Goal: Task Accomplishment & Management: Manage account settings

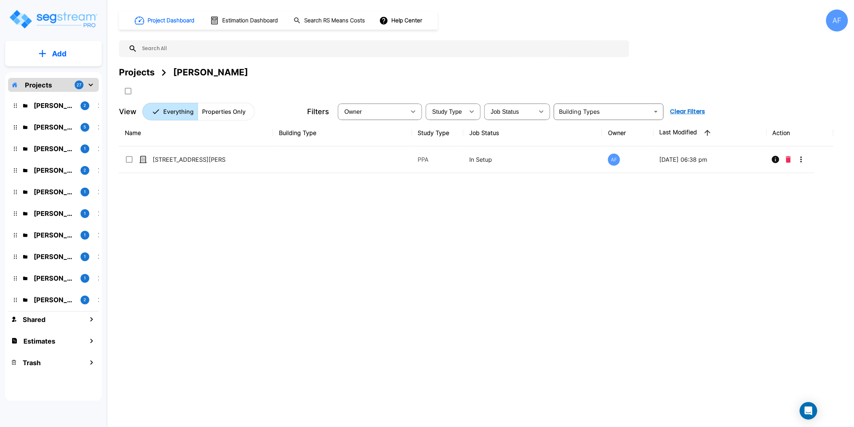
click at [226, 259] on div "Name Building Type Study Type Job Status Owner Last Modified Action 375 Hancock…" at bounding box center [476, 252] width 715 height 265
click at [191, 53] on input "text" at bounding box center [381, 48] width 489 height 17
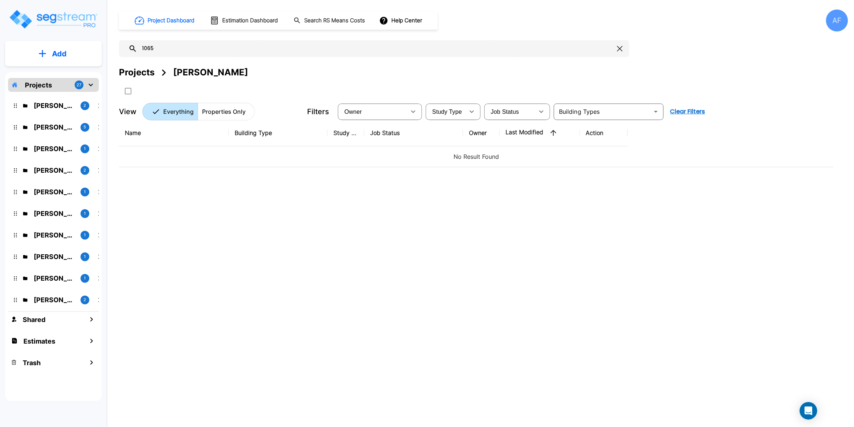
drag, startPoint x: 126, startPoint y: 49, endPoint x: 115, endPoint y: 50, distance: 11.0
click at [115, 50] on div "Project Dashboard Estimation Dashboard Search RS Means Costs Help Center AF 106…" at bounding box center [483, 213] width 741 height 427
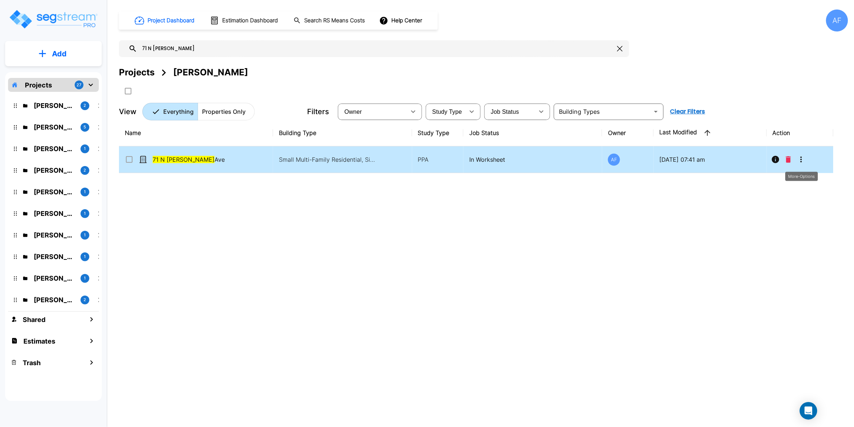
click at [799, 162] on icon "More-Options" at bounding box center [801, 159] width 9 height 9
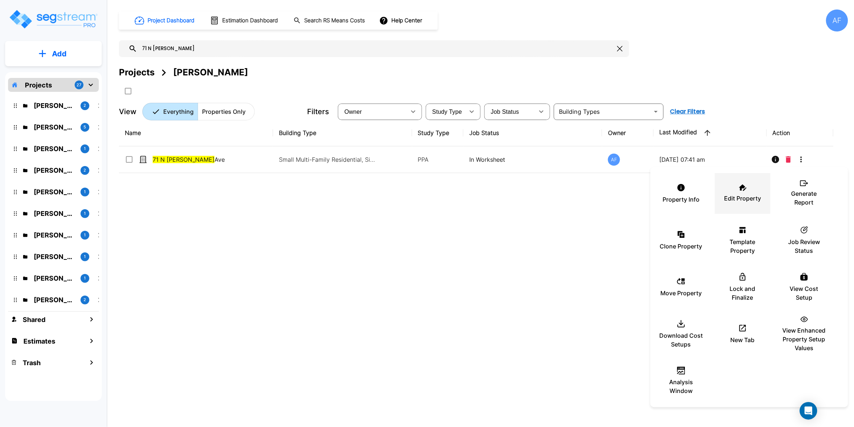
click at [747, 189] on div "Edit Property" at bounding box center [743, 193] width 44 height 37
click at [186, 52] on div at bounding box center [427, 213] width 854 height 427
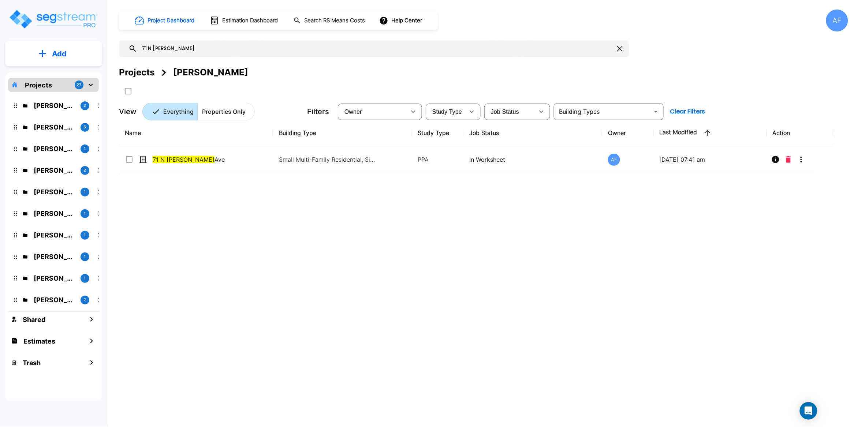
drag, startPoint x: 173, startPoint y: 47, endPoint x: 123, endPoint y: 49, distance: 49.9
click at [123, 49] on div "71 N Munn" at bounding box center [374, 48] width 511 height 17
click at [698, 219] on div "Name Building Type Study Type Job Status Owner Last Modified Action 64 Shaw Ave…" at bounding box center [476, 252] width 715 height 265
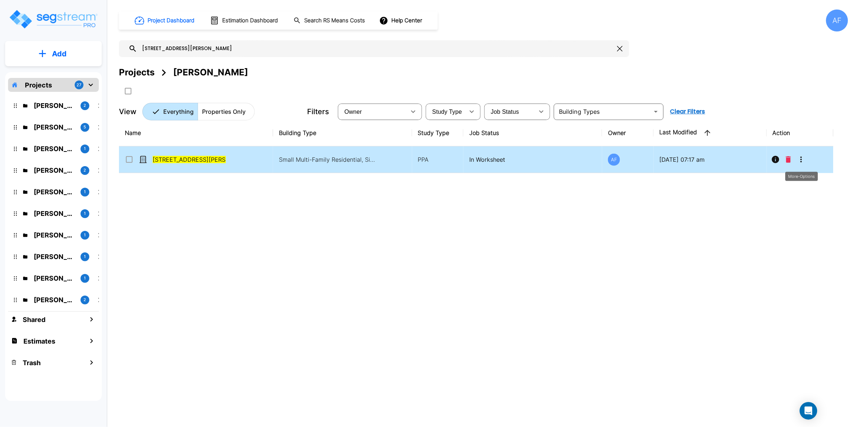
click at [802, 159] on icon "More-Options" at bounding box center [801, 159] width 9 height 9
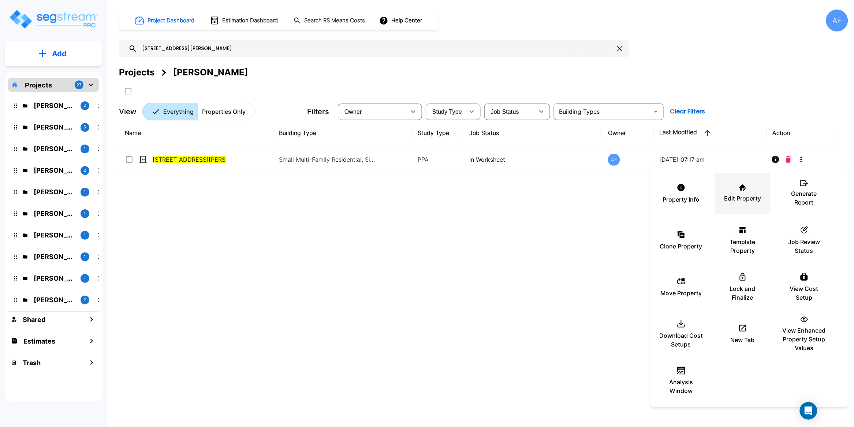
click at [737, 187] on div "Edit Property" at bounding box center [743, 193] width 44 height 37
click at [357, 263] on div at bounding box center [427, 213] width 854 height 427
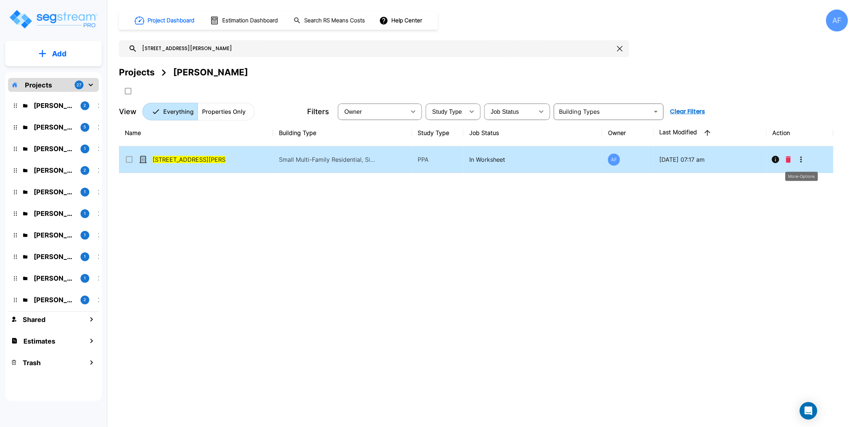
click at [805, 160] on icon "More-Options" at bounding box center [801, 159] width 9 height 9
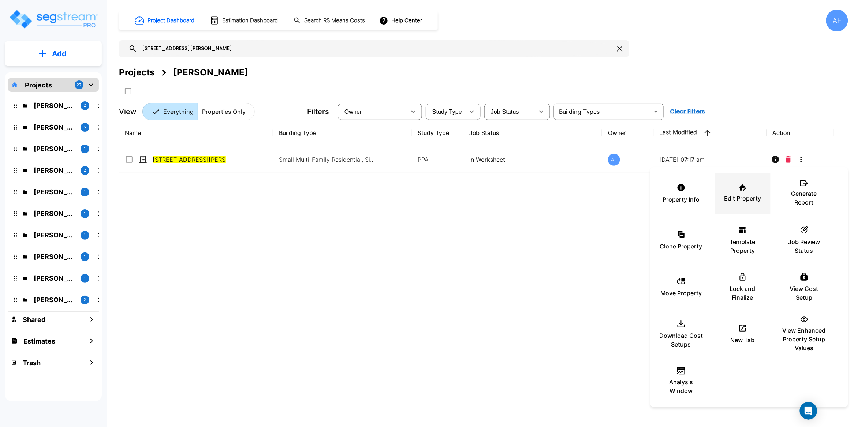
click at [724, 186] on div "Edit Property" at bounding box center [743, 193] width 44 height 37
click at [192, 47] on div at bounding box center [427, 213] width 854 height 427
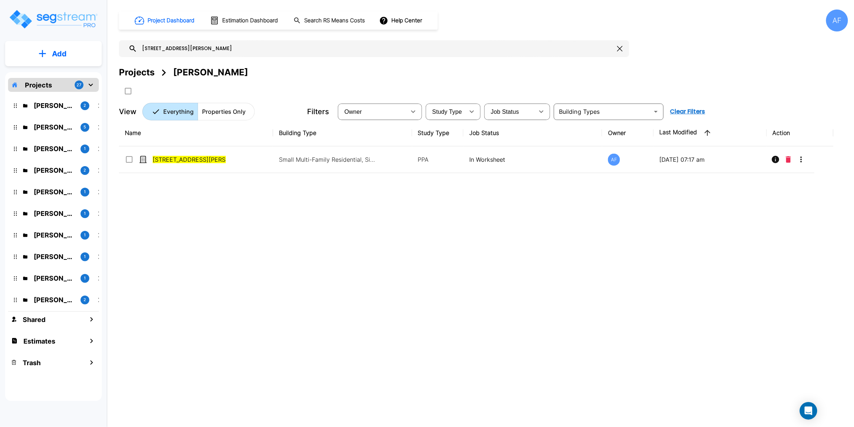
drag, startPoint x: 184, startPoint y: 48, endPoint x: 97, endPoint y: 52, distance: 87.2
click at [97, 52] on div "Add Projects 27 Shea Reinhold 2 Moshe Toiv 5 Joseph Yaakovzadeh 1 Kevin Van Bee…" at bounding box center [427, 213] width 854 height 427
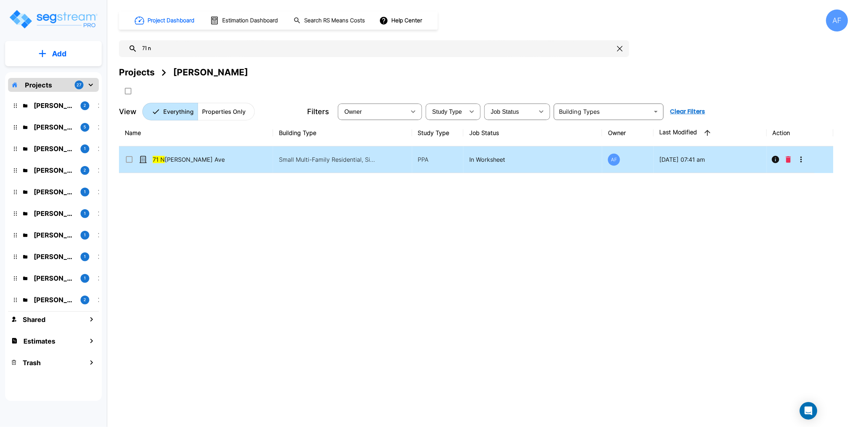
type input "71 n"
click at [801, 163] on icon "More-Options" at bounding box center [801, 159] width 9 height 9
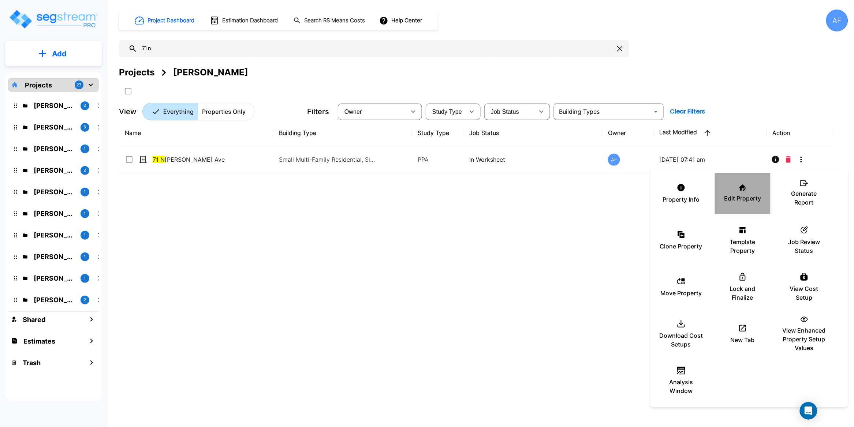
click at [755, 184] on div "Edit Property" at bounding box center [743, 193] width 44 height 37
click at [750, 194] on p "Edit Property" at bounding box center [743, 198] width 37 height 9
click at [377, 280] on div at bounding box center [427, 213] width 854 height 427
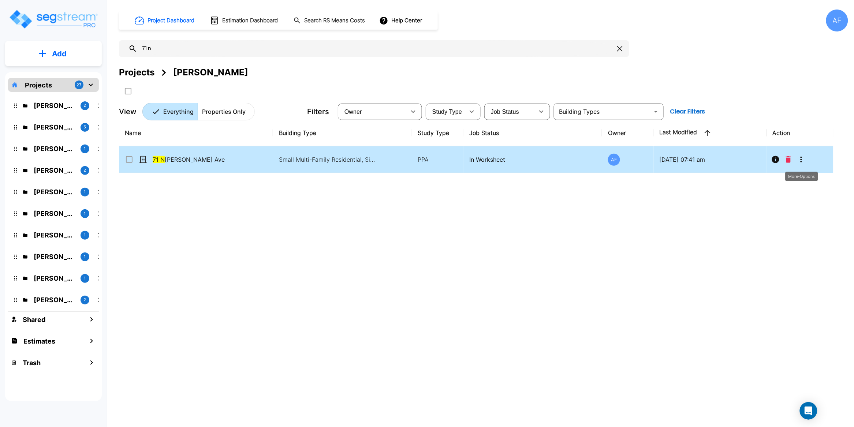
click at [804, 162] on icon "More-Options" at bounding box center [801, 159] width 9 height 9
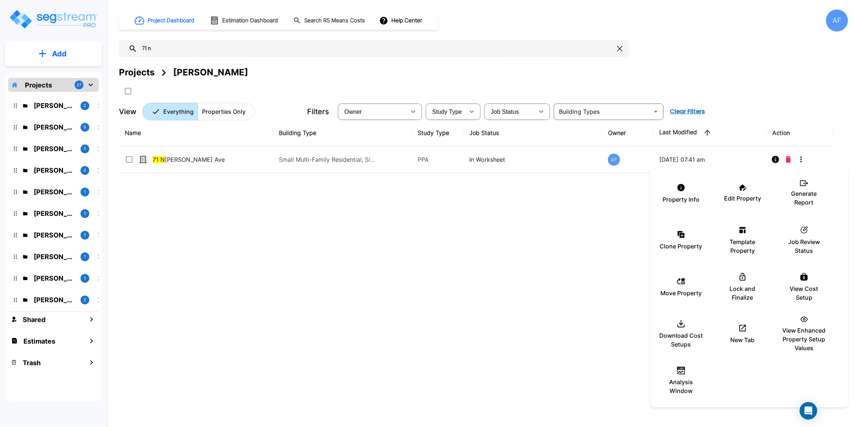
click at [368, 234] on div at bounding box center [427, 213] width 854 height 427
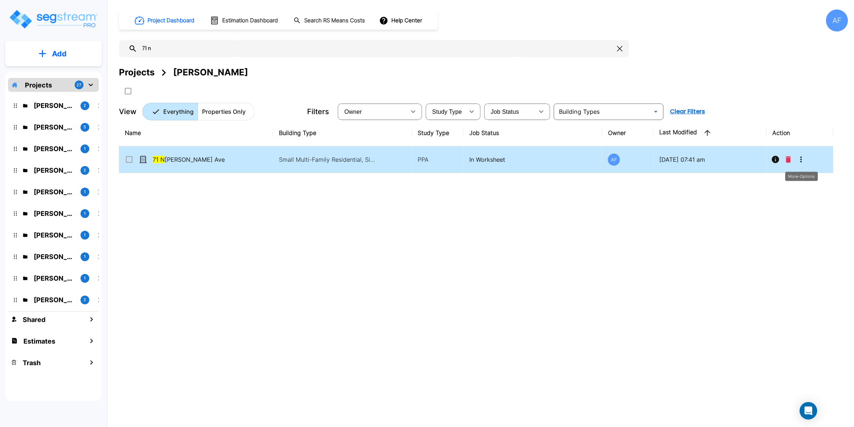
click at [797, 159] on icon "More-Options" at bounding box center [801, 159] width 9 height 9
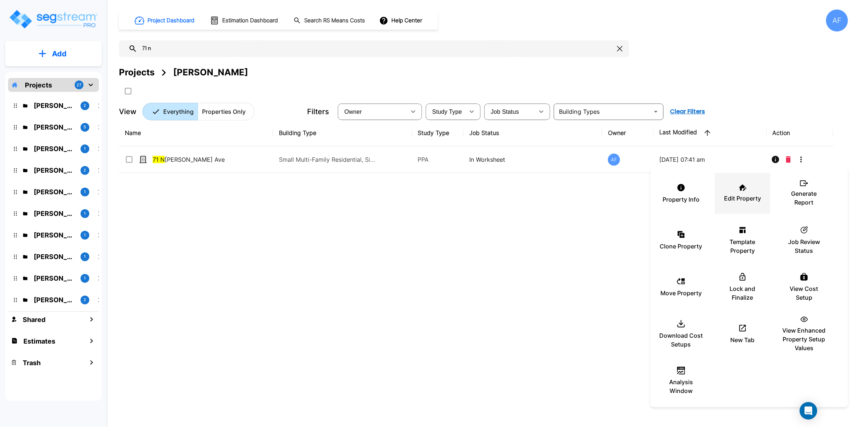
click at [747, 196] on p "Edit Property" at bounding box center [743, 198] width 37 height 9
click at [231, 165] on div at bounding box center [427, 213] width 854 height 427
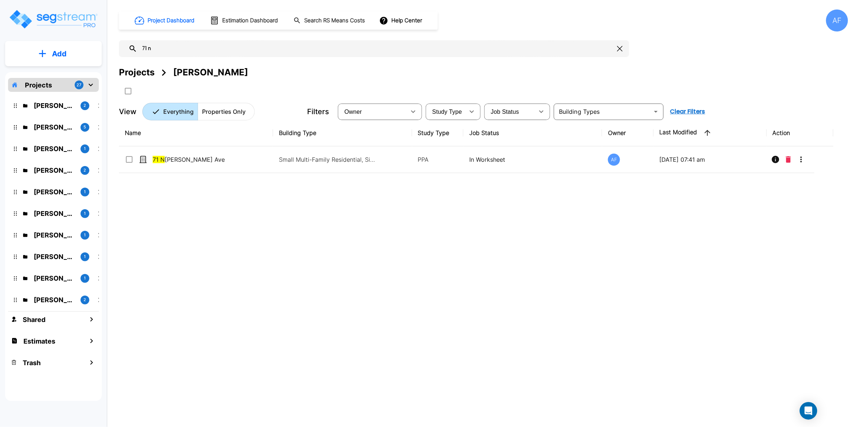
click at [217, 159] on div "Property Info Edit Property Generate Report Clone Property Template Property ic…" at bounding box center [427, 213] width 854 height 427
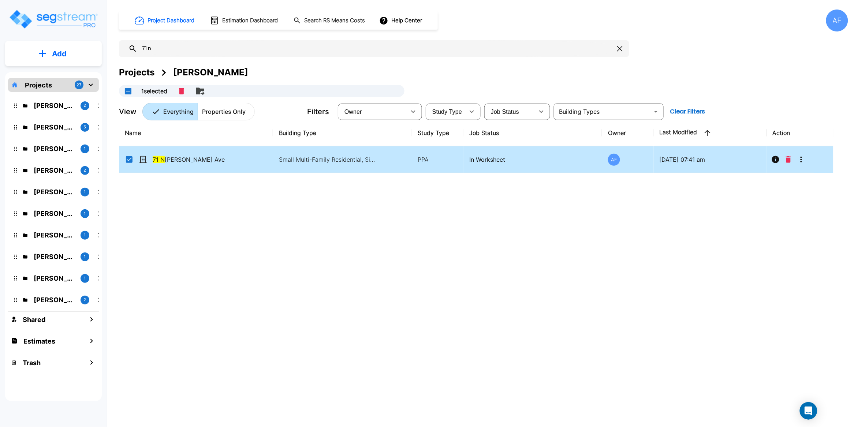
click at [228, 160] on div "71 N Munn Ave" at bounding box center [180, 159] width 110 height 9
checkbox input "false"
click at [228, 160] on div "71 N Munn Ave" at bounding box center [180, 159] width 110 height 9
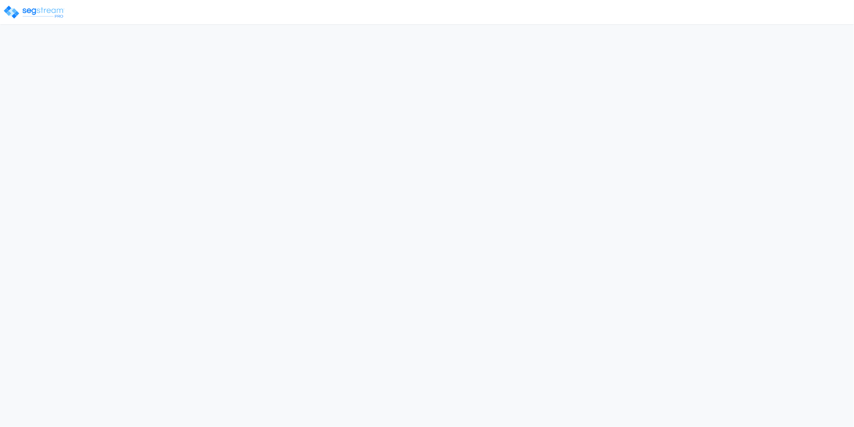
select select "2024"
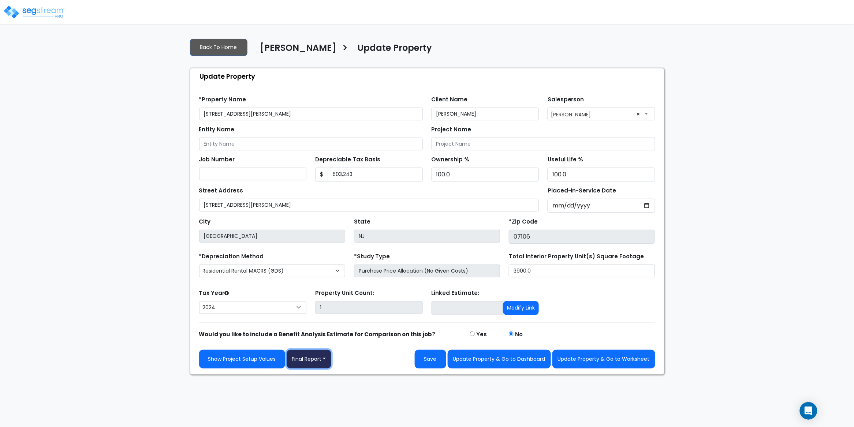
click at [323, 358] on button "Final Report" at bounding box center [309, 359] width 45 height 19
click at [327, 400] on link "Report Images" at bounding box center [325, 398] width 77 height 17
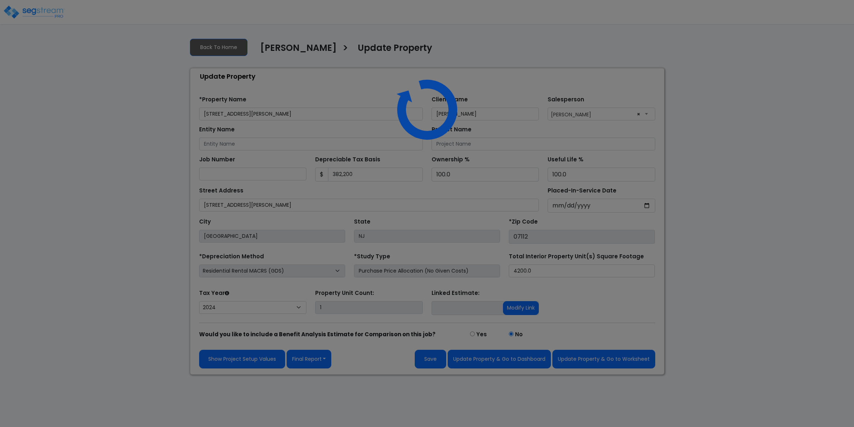
select select "2024"
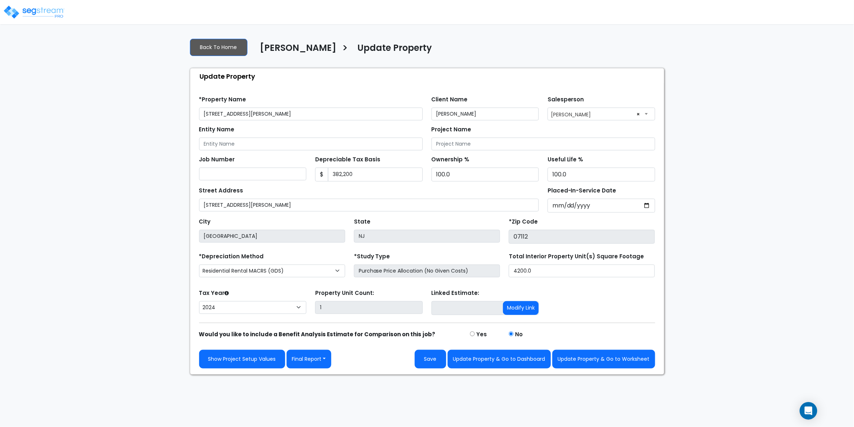
click at [142, 214] on div "We are Building your Property. So please grab a coffee and let us do the heavy …" at bounding box center [427, 203] width 854 height 343
select select "2024"
click at [329, 358] on button "Final Report" at bounding box center [309, 359] width 45 height 19
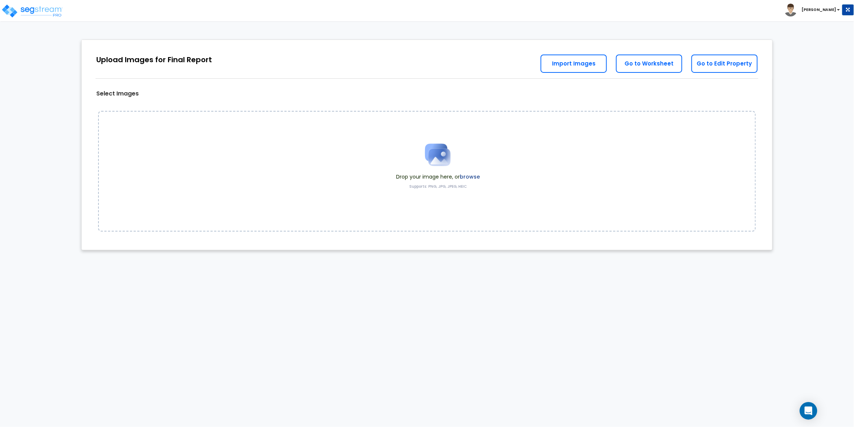
click at [469, 174] on label "browse" at bounding box center [470, 176] width 20 height 7
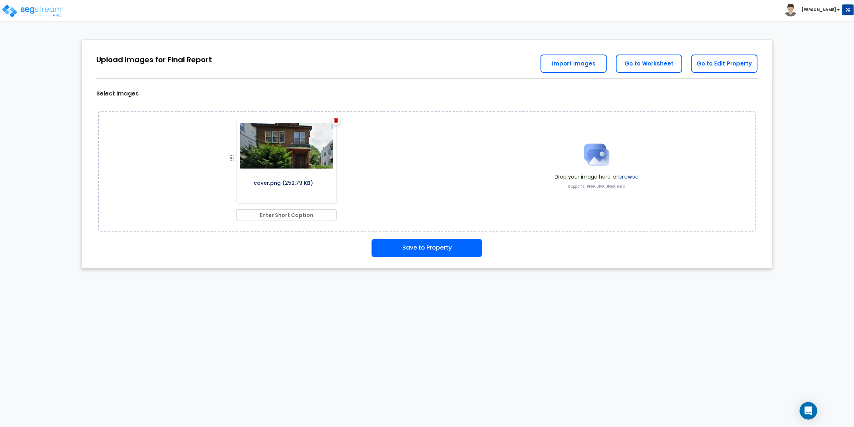
click at [337, 119] on img at bounding box center [336, 120] width 4 height 5
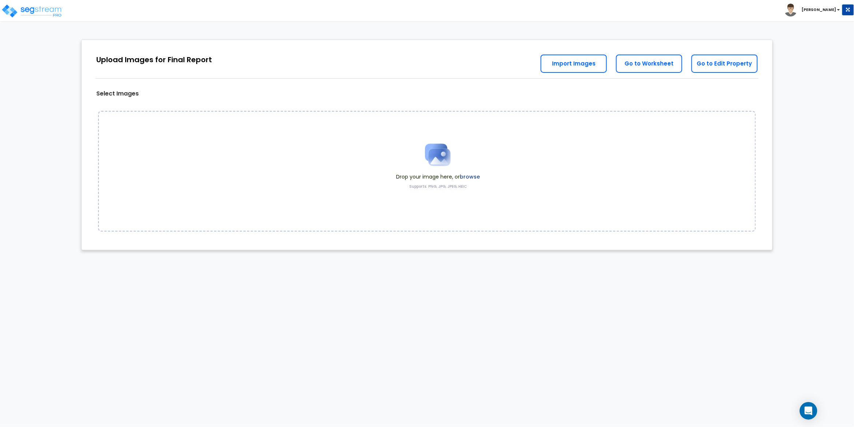
click at [473, 176] on label "browse" at bounding box center [470, 176] width 20 height 7
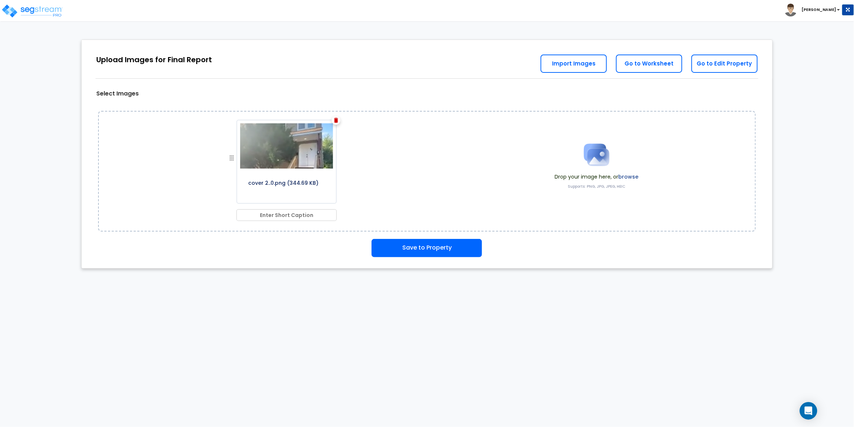
click at [336, 119] on img at bounding box center [336, 120] width 4 height 5
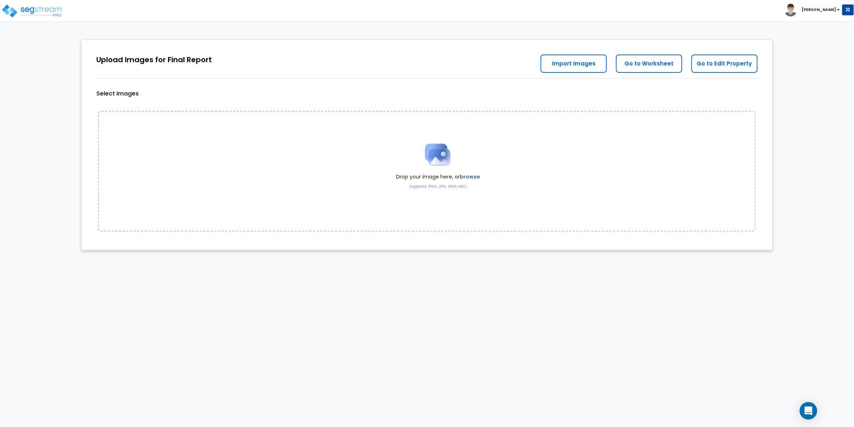
click at [477, 173] on label "browse" at bounding box center [470, 176] width 20 height 7
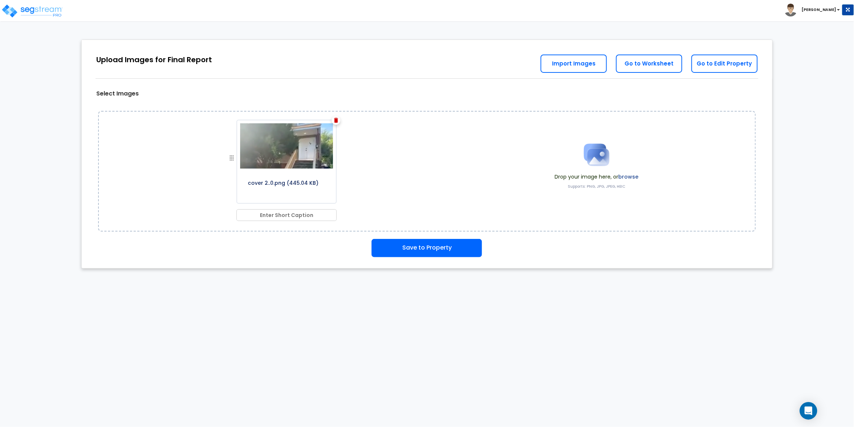
click at [633, 178] on label "browse" at bounding box center [629, 176] width 20 height 7
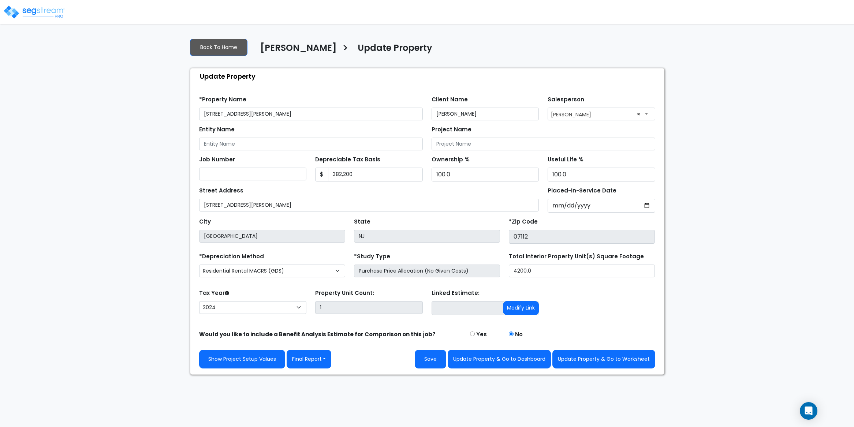
select select "2024"
click at [633, 361] on button "Update Property & Go to Worksheet" at bounding box center [604, 359] width 103 height 19
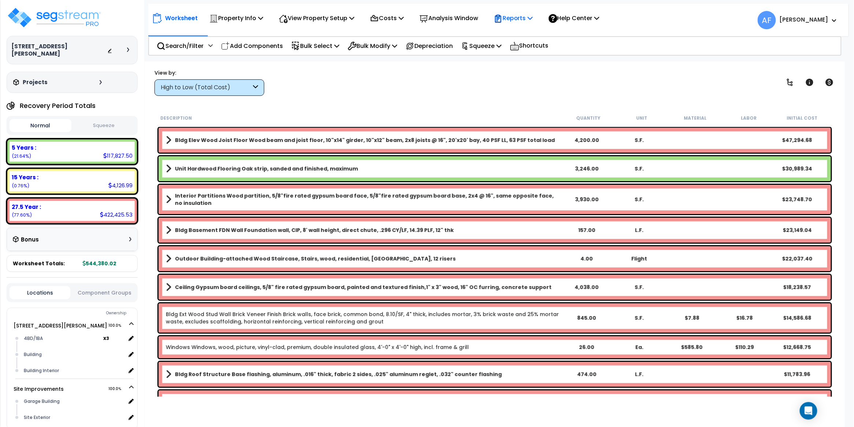
click at [533, 17] on icon at bounding box center [530, 18] width 5 height 6
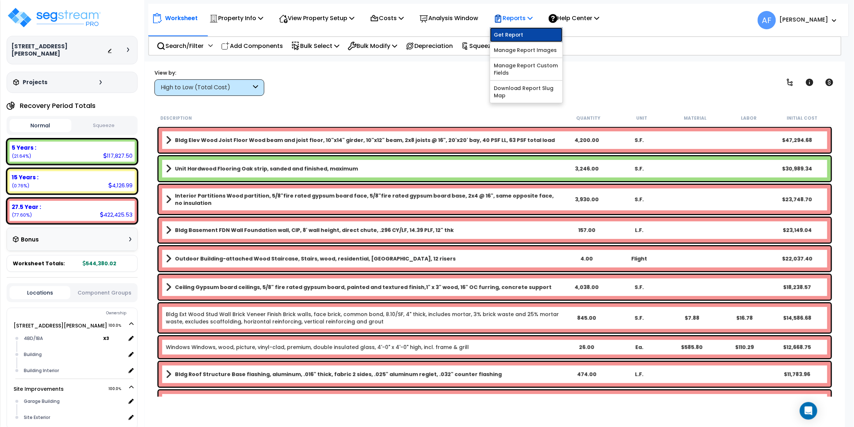
click at [517, 37] on link "Get Report" at bounding box center [526, 34] width 73 height 15
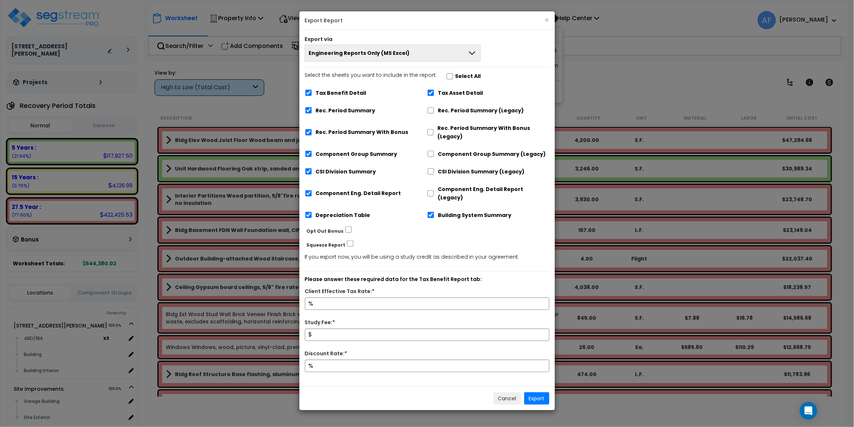
click at [384, 54] on span "Engineering Reports Only (MS Excel)" at bounding box center [359, 52] width 101 height 7
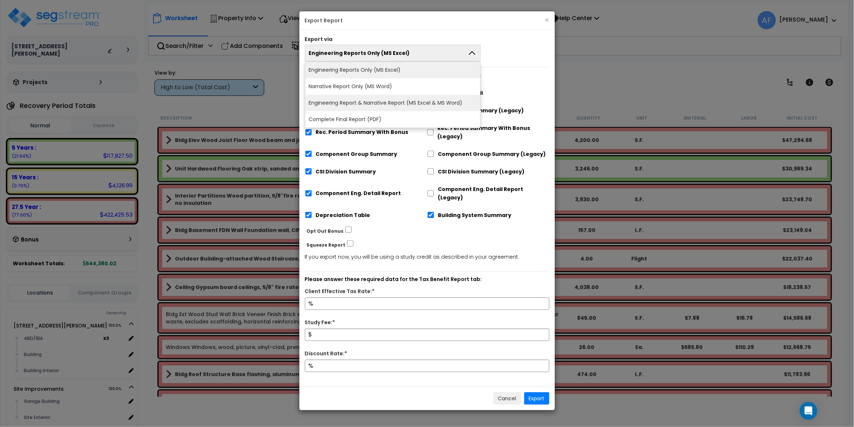
click at [401, 98] on li "Engineering Report & Narrative Report (MS Excel & MS Word)" at bounding box center [392, 103] width 175 height 16
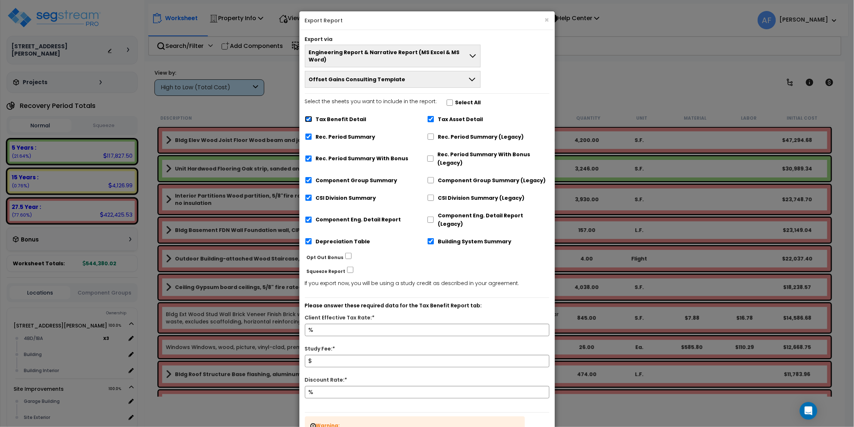
click at [309, 116] on input "Tax Benefit Detail" at bounding box center [308, 119] width 7 height 6
checkbox input "false"
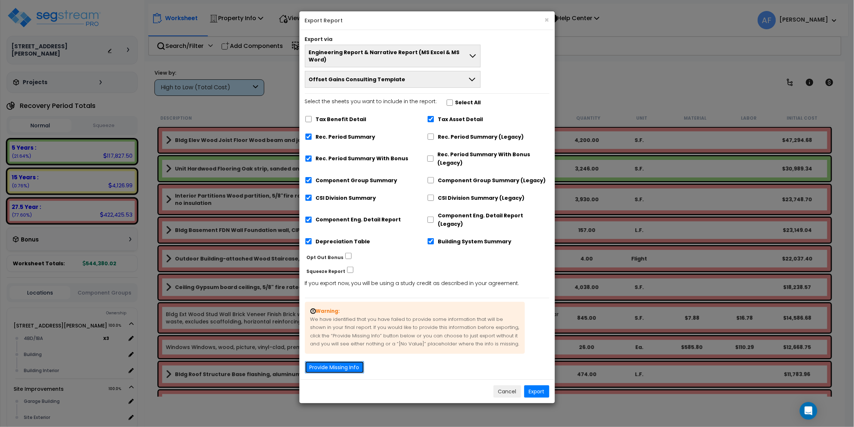
click at [330, 361] on button "Provide Missing Info" at bounding box center [334, 367] width 59 height 12
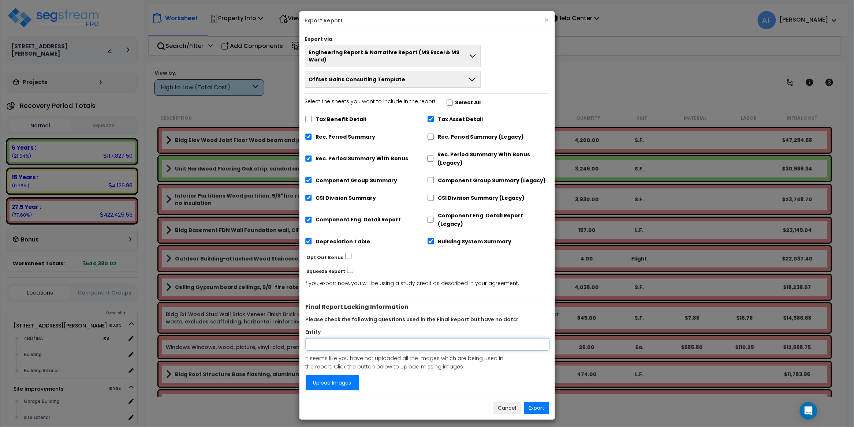
click at [337, 338] on input "Entity" at bounding box center [428, 344] width 244 height 12
paste input "[PERSON_NAME]"
type input "[PERSON_NAME]"
click at [535, 402] on button "Export" at bounding box center [536, 408] width 25 height 12
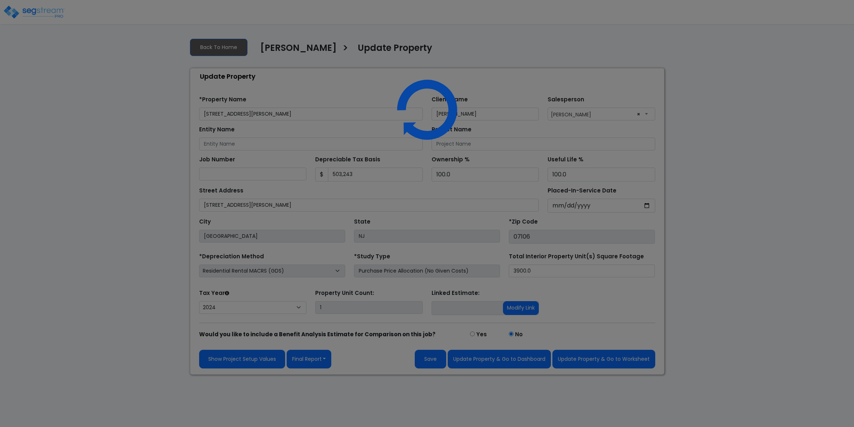
select select "2024"
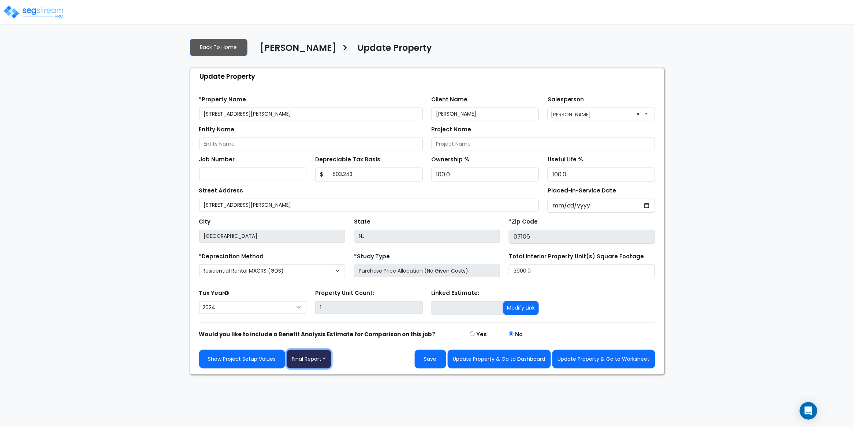
click at [324, 364] on button "Final Report" at bounding box center [309, 359] width 45 height 19
click at [335, 401] on link "Report Images" at bounding box center [325, 398] width 77 height 17
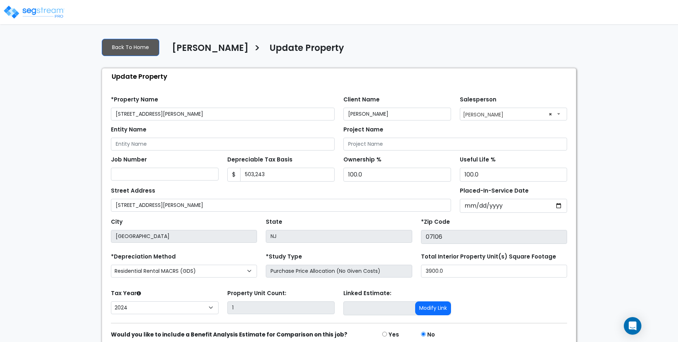
select select "2024"
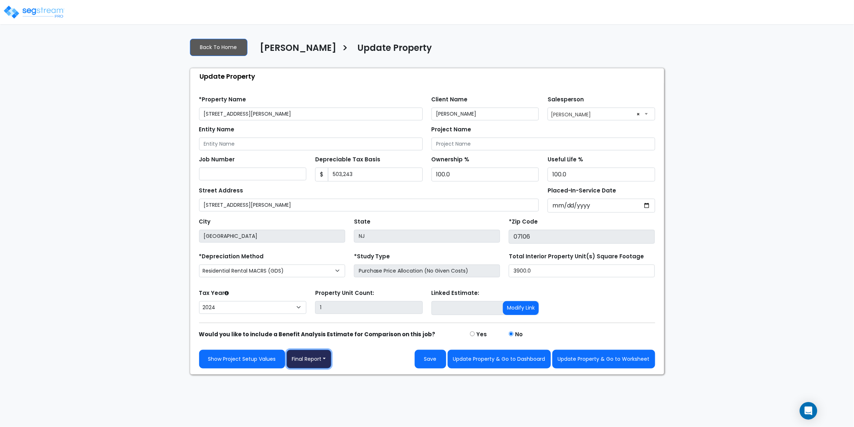
click at [318, 342] on button "Final Report" at bounding box center [309, 359] width 45 height 19
click at [323, 342] on link "Report Images" at bounding box center [325, 398] width 77 height 17
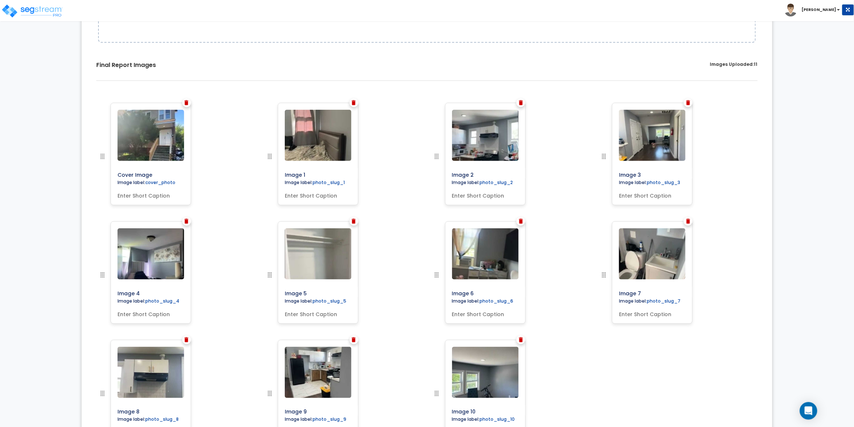
scroll to position [191, 0]
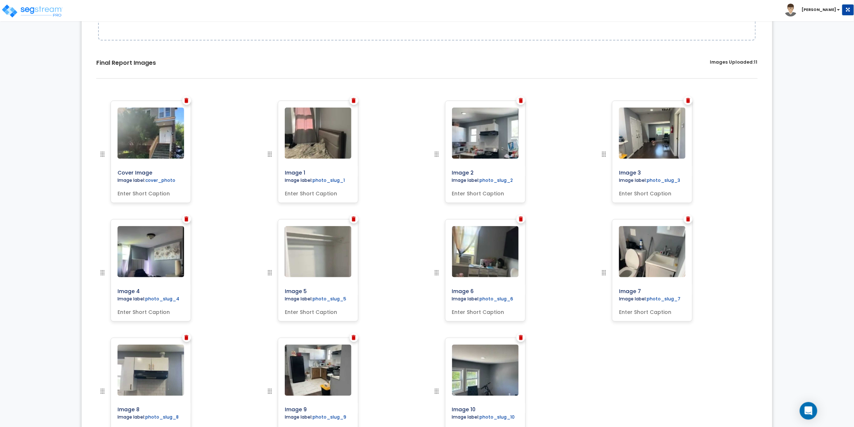
click at [186, 101] on img at bounding box center [187, 100] width 4 height 5
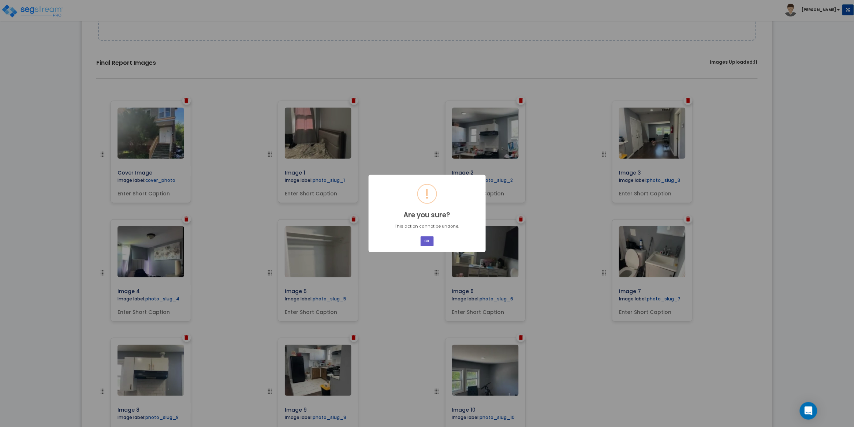
click at [431, 240] on button "OK" at bounding box center [427, 242] width 13 height 10
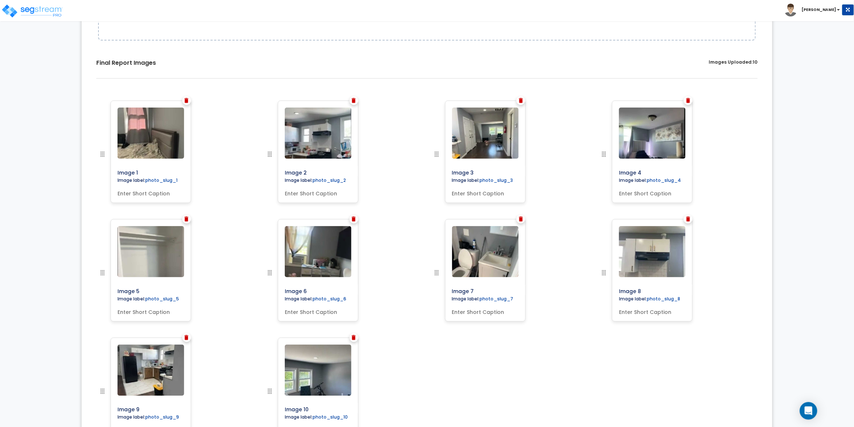
click at [186, 101] on img at bounding box center [187, 100] width 4 height 5
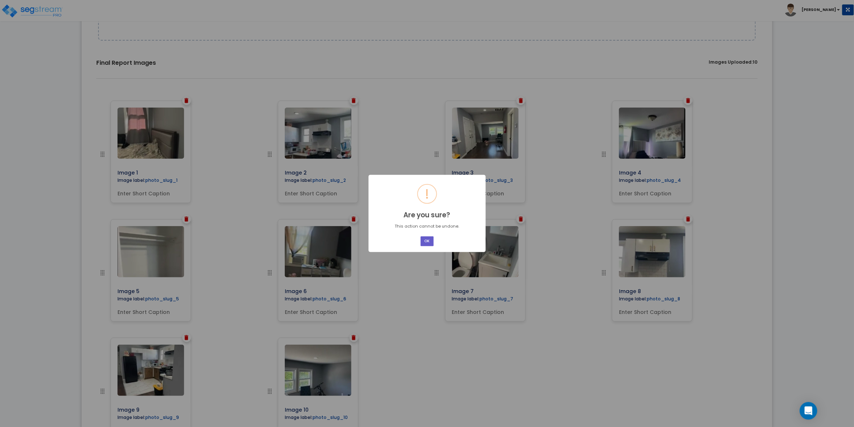
click at [431, 241] on button "OK" at bounding box center [427, 242] width 13 height 10
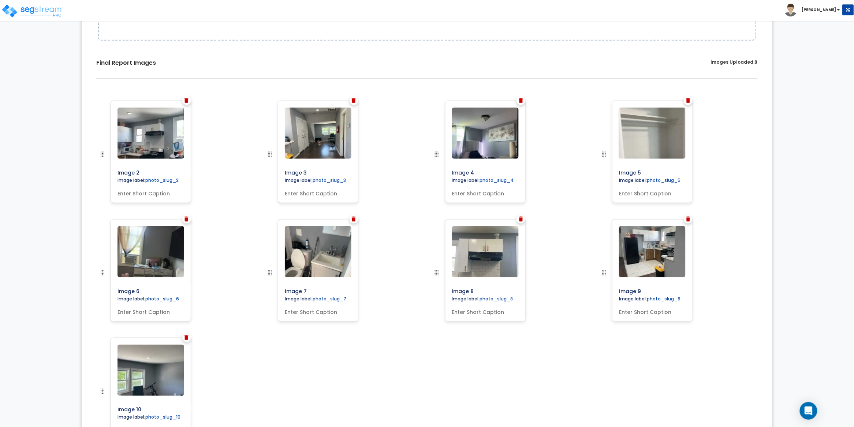
click at [188, 103] on img at bounding box center [187, 100] width 4 height 5
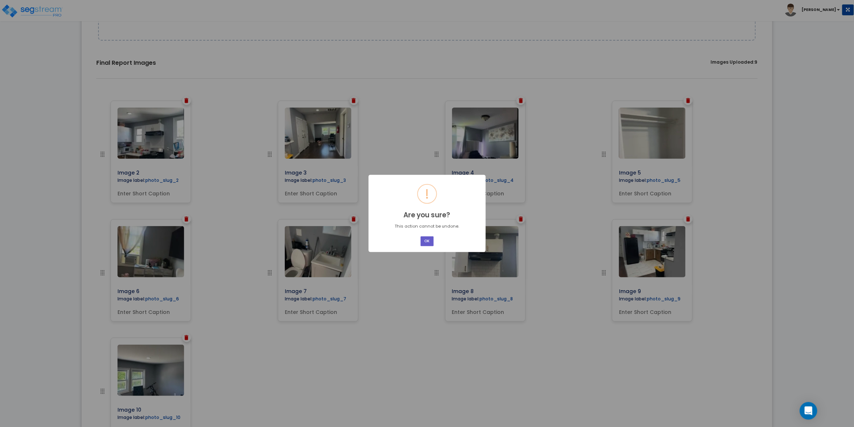
click at [426, 241] on button "OK" at bounding box center [427, 242] width 13 height 10
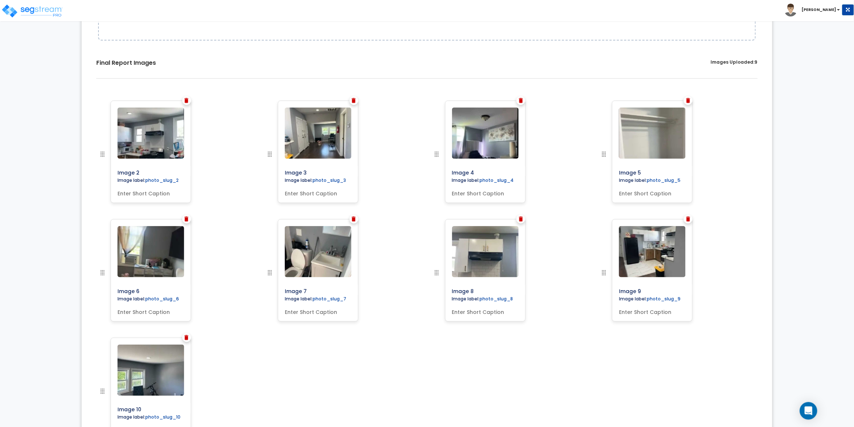
scroll to position [131, 0]
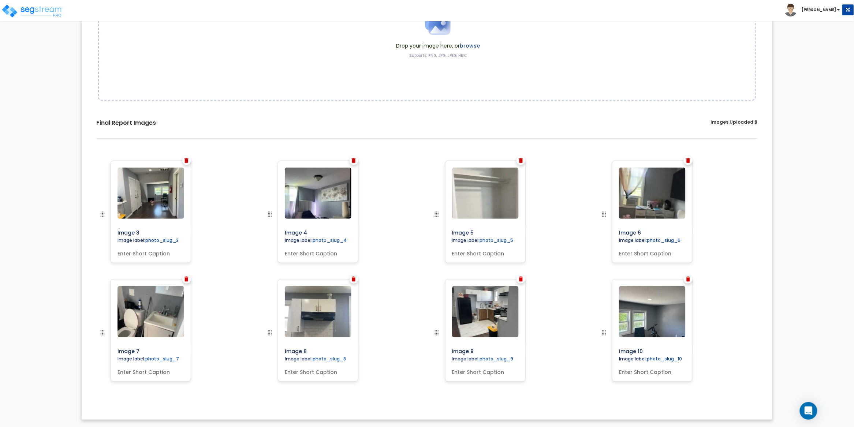
click at [187, 161] on img at bounding box center [187, 160] width 4 height 5
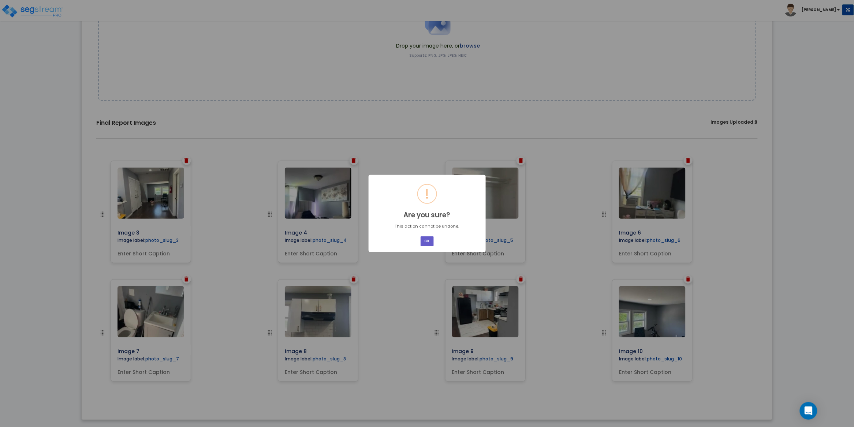
click at [425, 239] on button "OK" at bounding box center [427, 242] width 13 height 10
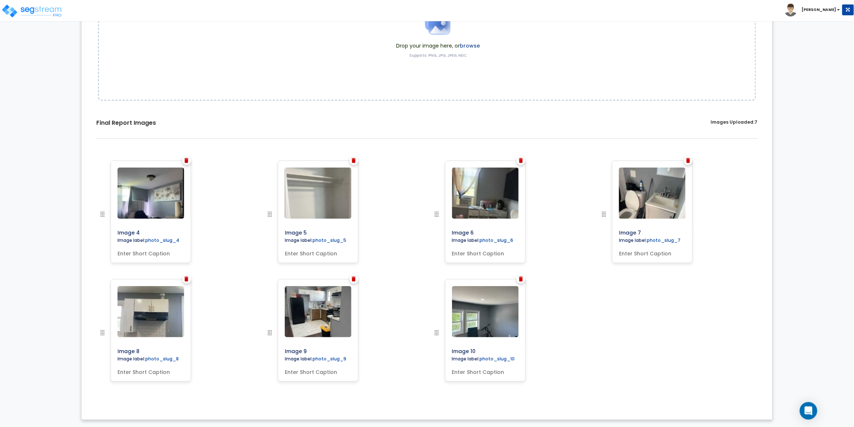
click at [186, 162] on img at bounding box center [187, 160] width 4 height 5
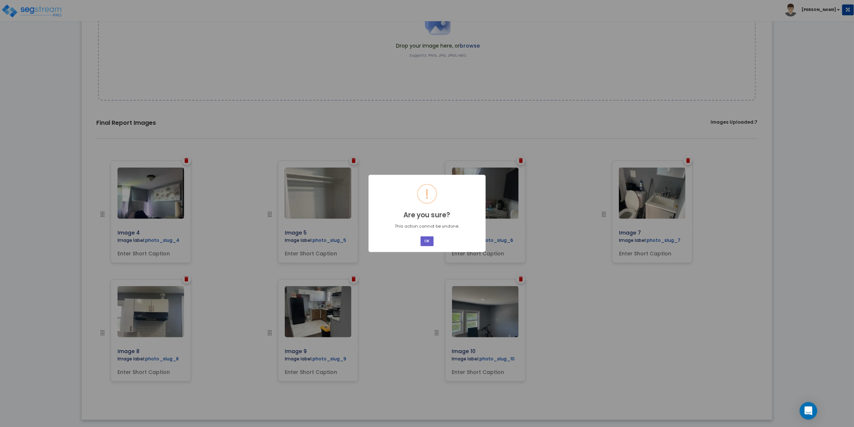
click at [428, 240] on button "OK" at bounding box center [427, 242] width 13 height 10
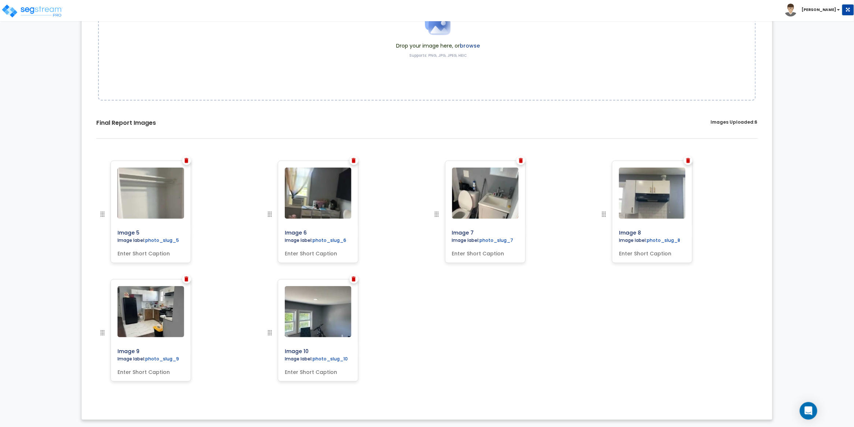
click at [187, 162] on img at bounding box center [187, 160] width 4 height 5
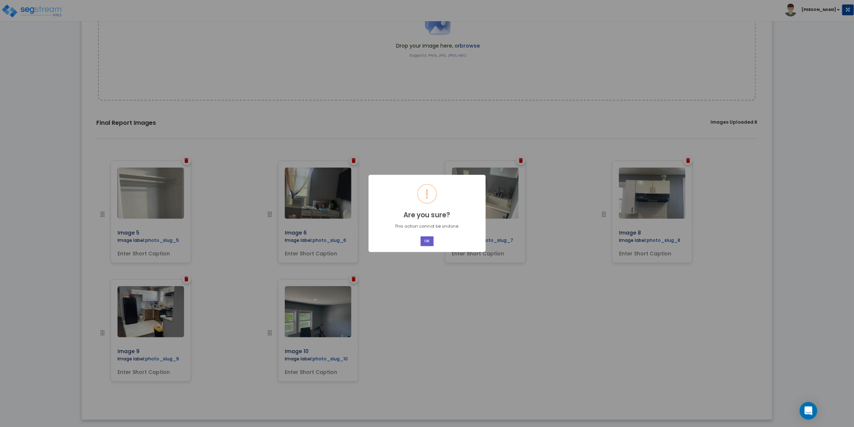
click at [431, 240] on button "OK" at bounding box center [427, 242] width 13 height 10
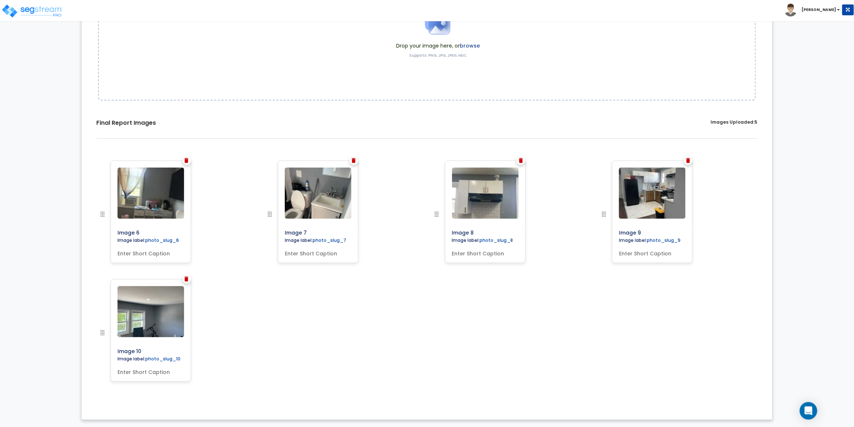
click at [186, 161] on img at bounding box center [187, 160] width 4 height 5
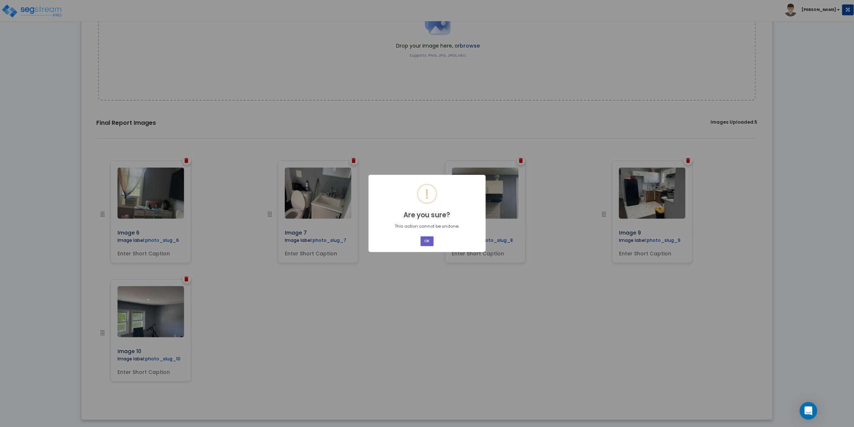
click at [429, 241] on button "OK" at bounding box center [427, 242] width 13 height 10
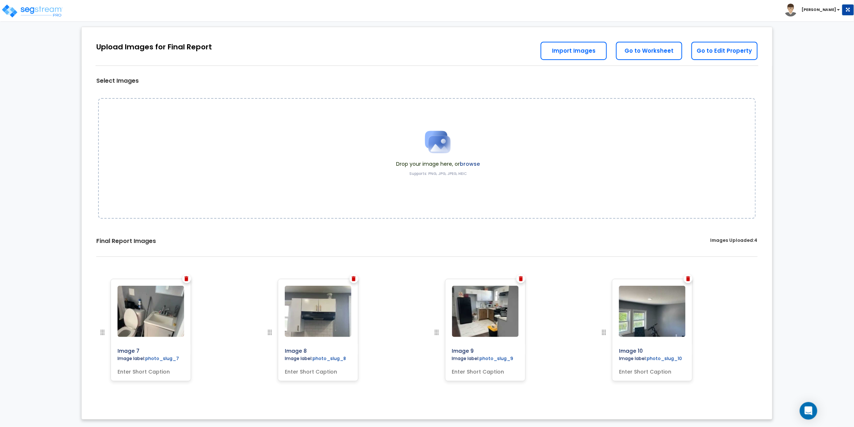
scroll to position [13, 0]
click at [188, 280] on img at bounding box center [187, 279] width 4 height 5
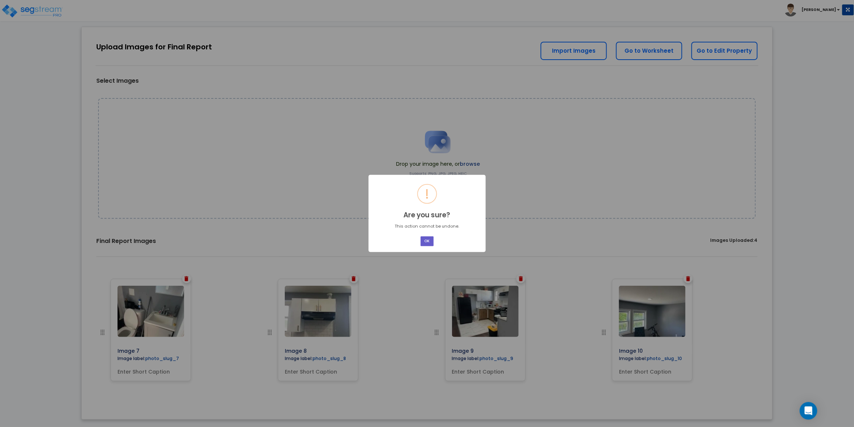
click at [430, 241] on button "OK" at bounding box center [427, 242] width 13 height 10
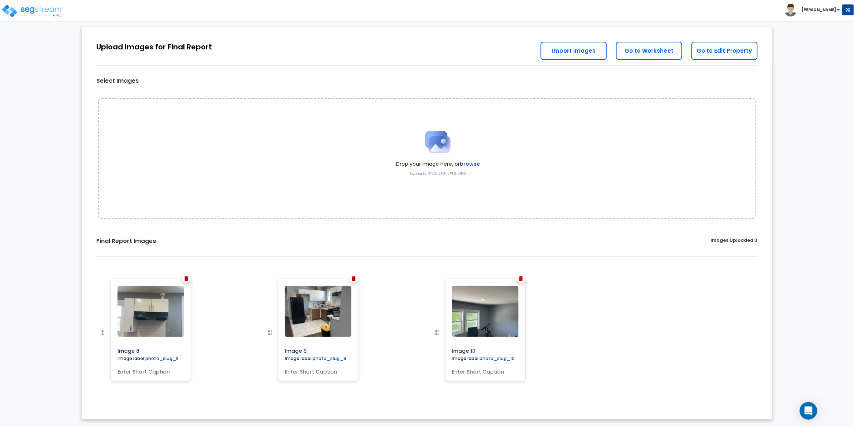
click at [188, 279] on img at bounding box center [187, 279] width 4 height 5
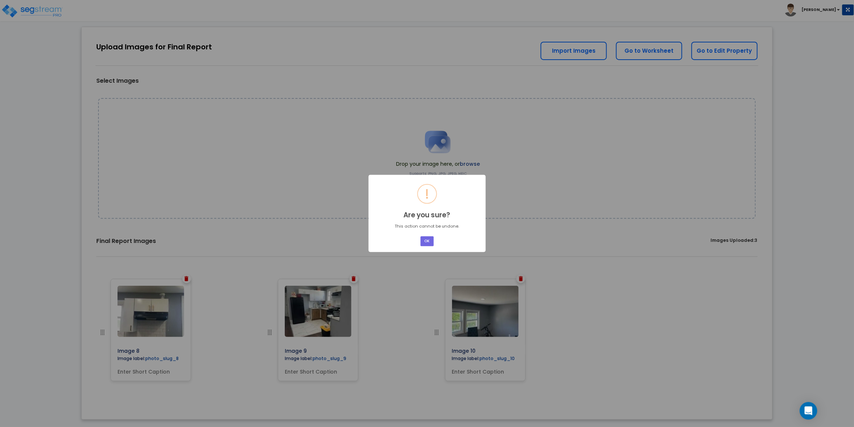
click at [435, 239] on div "OK No Cancel" at bounding box center [426, 241] width 15 height 12
click at [431, 241] on button "OK" at bounding box center [427, 242] width 13 height 10
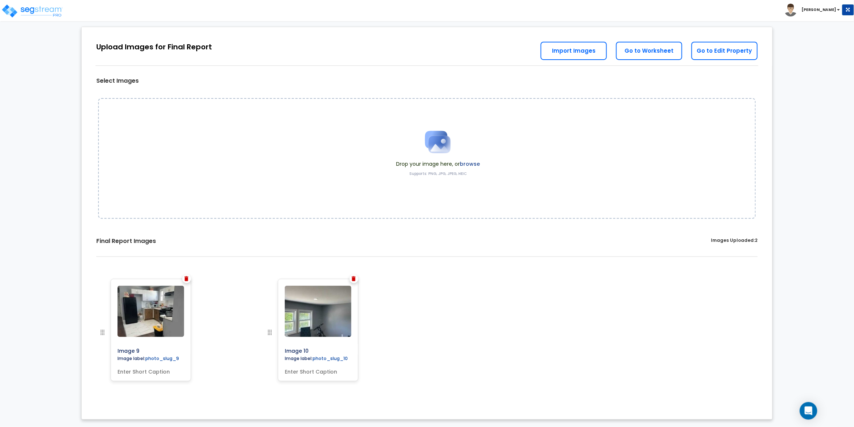
click at [188, 279] on img at bounding box center [187, 279] width 4 height 5
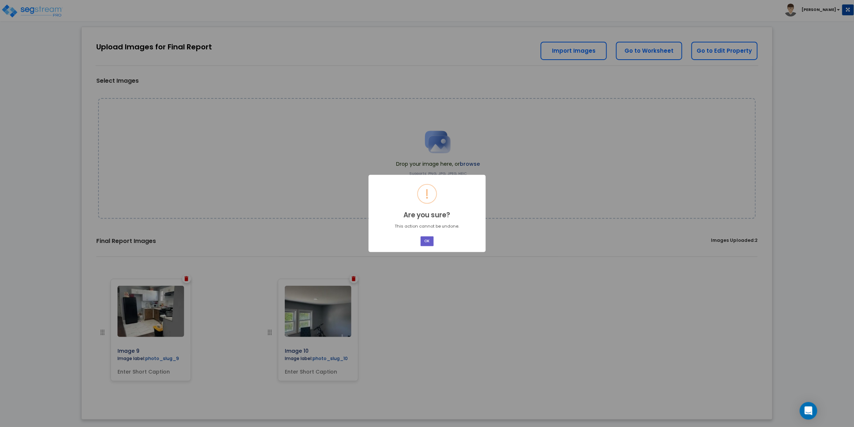
click at [429, 244] on button "OK" at bounding box center [427, 242] width 13 height 10
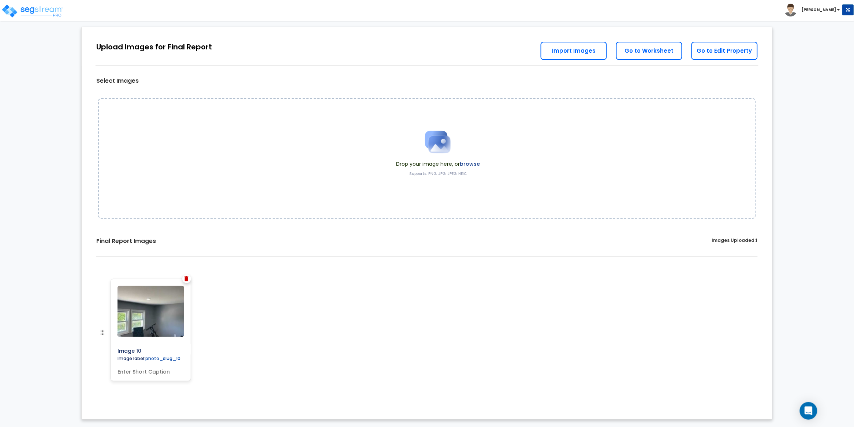
click at [188, 281] on img at bounding box center [187, 279] width 4 height 5
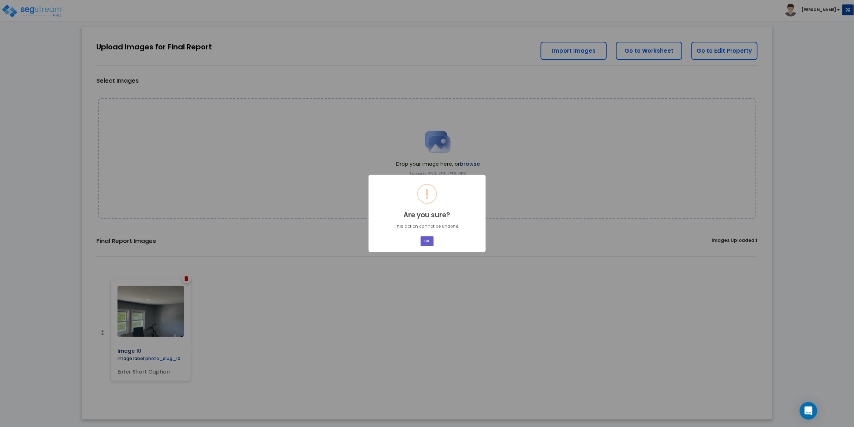
click at [430, 240] on button "OK" at bounding box center [427, 242] width 13 height 10
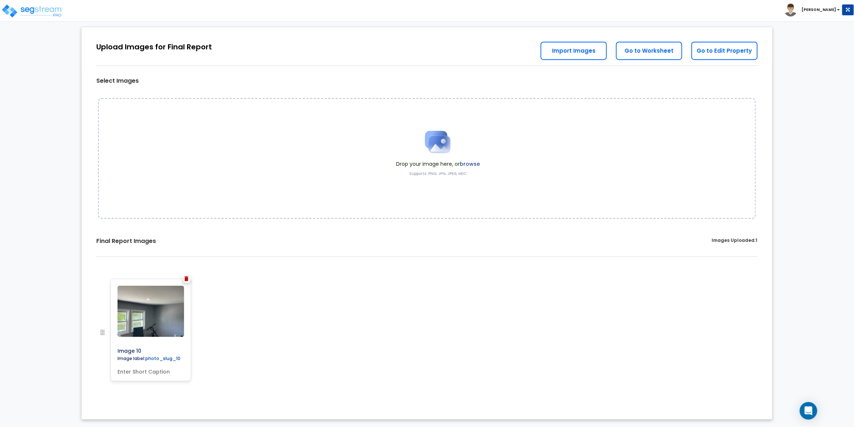
scroll to position [0, 0]
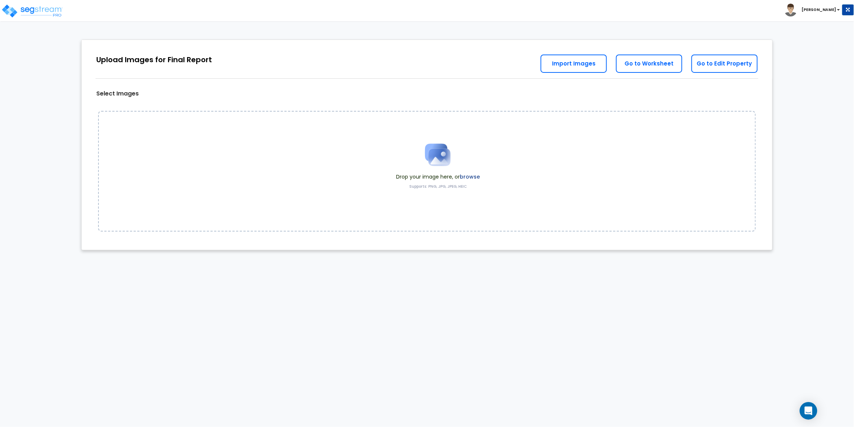
click at [293, 196] on div "Drop your image here, or browse Supports: PNG, JPG, JPEG, HEIC" at bounding box center [427, 171] width 658 height 121
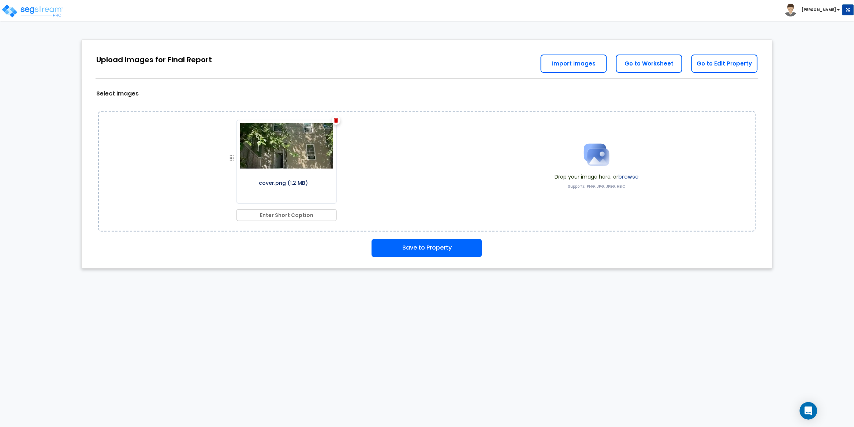
click at [635, 177] on label "browse" at bounding box center [629, 176] width 20 height 7
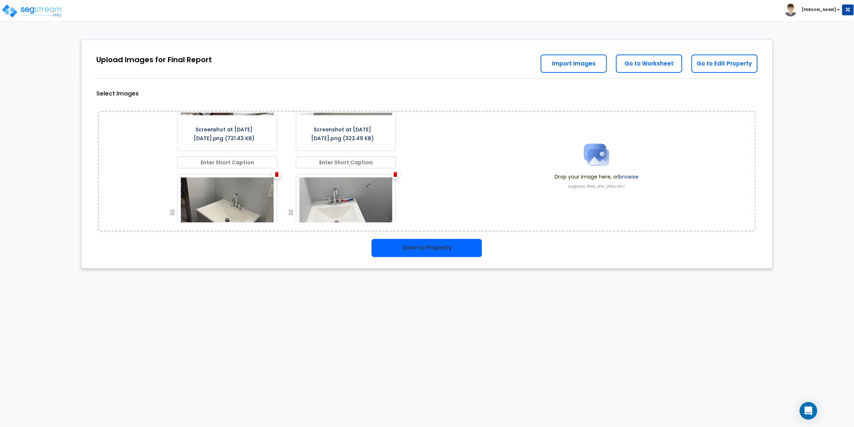
scroll to position [553, 0]
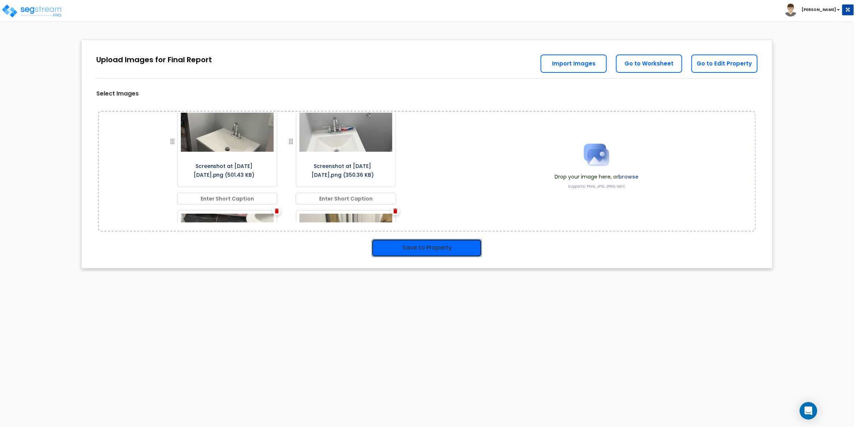
click at [431, 246] on button "Save to Property" at bounding box center [427, 248] width 111 height 18
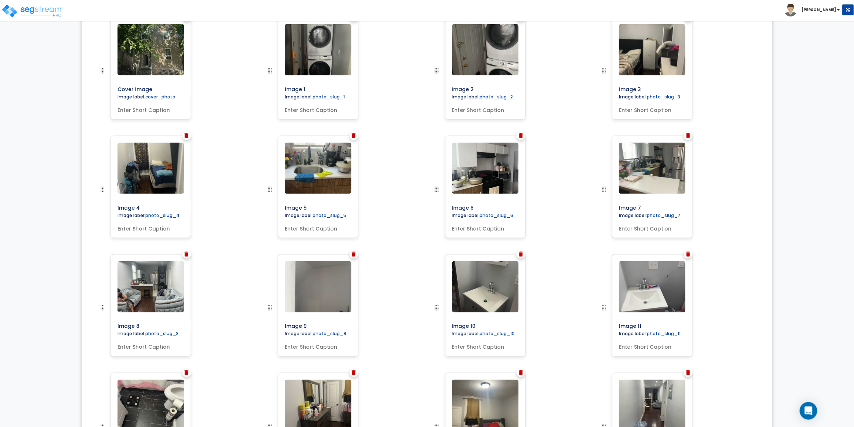
scroll to position [276, 0]
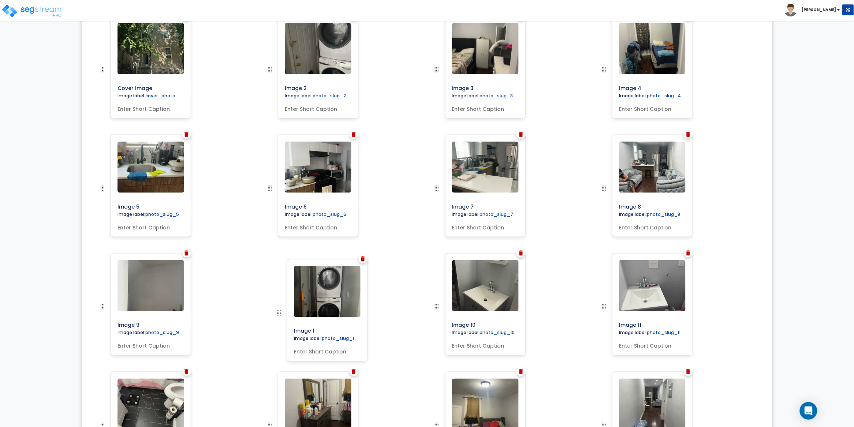
drag, startPoint x: 270, startPoint y: 69, endPoint x: 279, endPoint y: 312, distance: 243.3
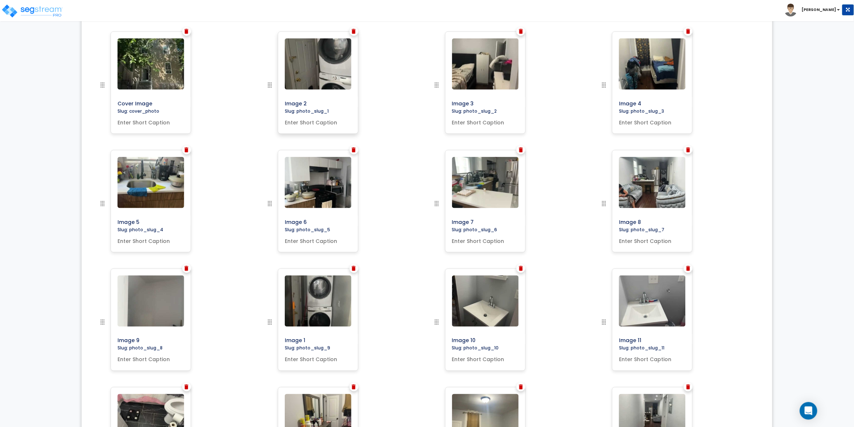
scroll to position [239, 0]
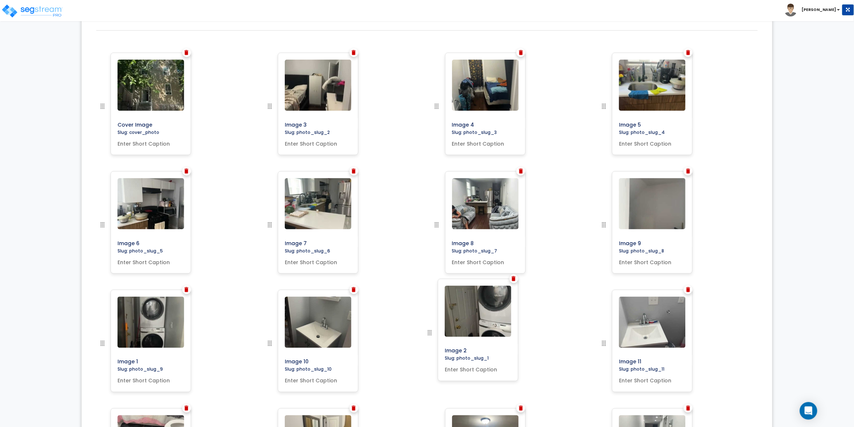
drag, startPoint x: 270, startPoint y: 105, endPoint x: 431, endPoint y: 332, distance: 277.4
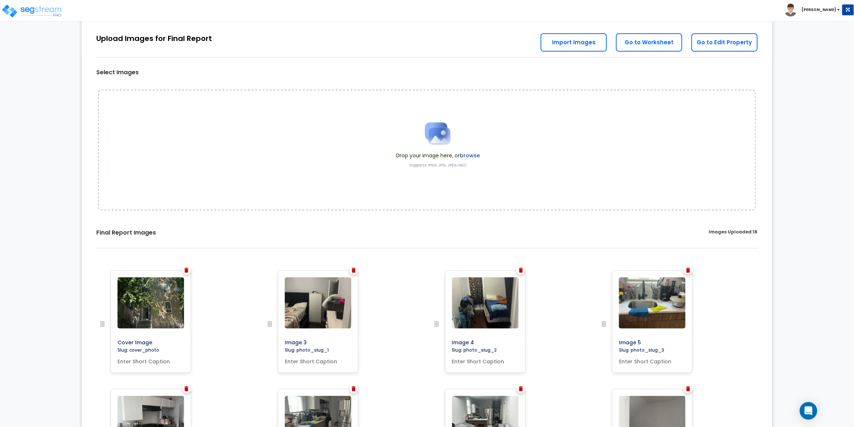
scroll to position [0, 0]
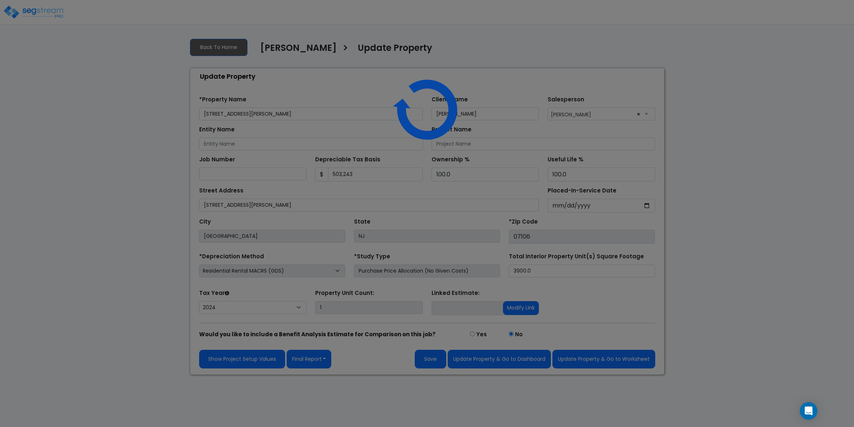
select select "2024"
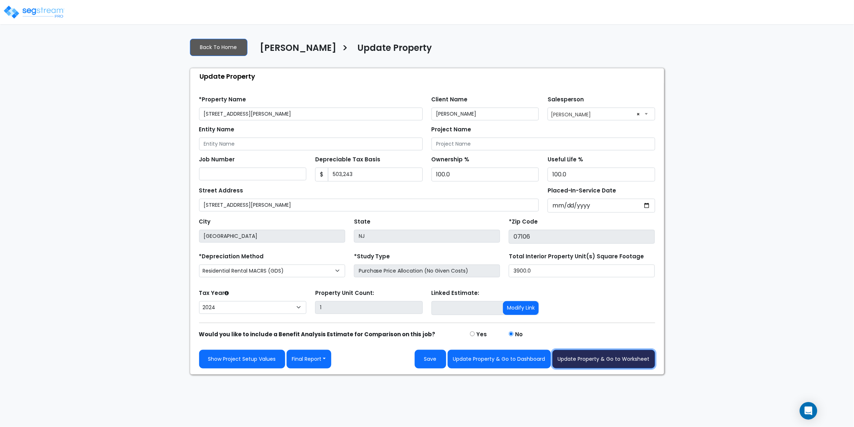
click at [607, 358] on button "Update Property & Go to Worksheet" at bounding box center [604, 359] width 103 height 19
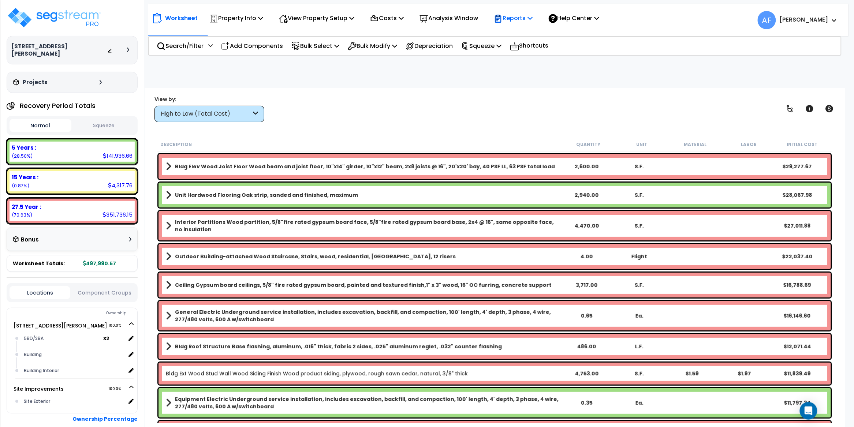
click at [537, 18] on div "Reports Get Report Manage Report Images Manage Report Custom Fields Download Re…" at bounding box center [513, 18] width 47 height 17
click at [108, 119] on button "Squeeze" at bounding box center [104, 125] width 62 height 13
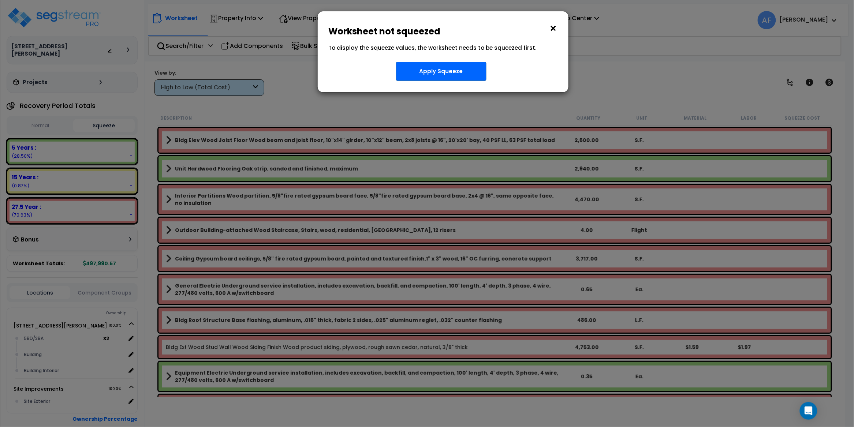
click at [553, 27] on button "×" at bounding box center [554, 29] width 8 height 12
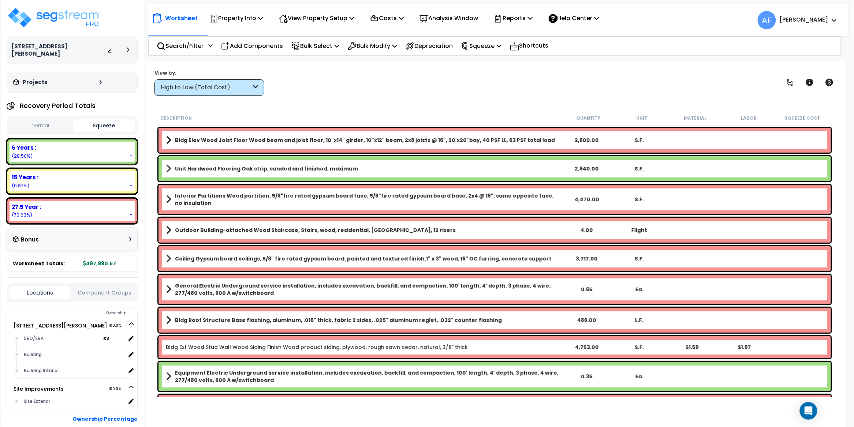
click at [378, 88] on div "View by: High to Low (Total Cost) High to Low (Total Cost)" at bounding box center [495, 82] width 686 height 27
click at [493, 49] on p "Squeeze" at bounding box center [481, 46] width 40 height 10
click at [486, 59] on link "Squeeze" at bounding box center [494, 62] width 73 height 15
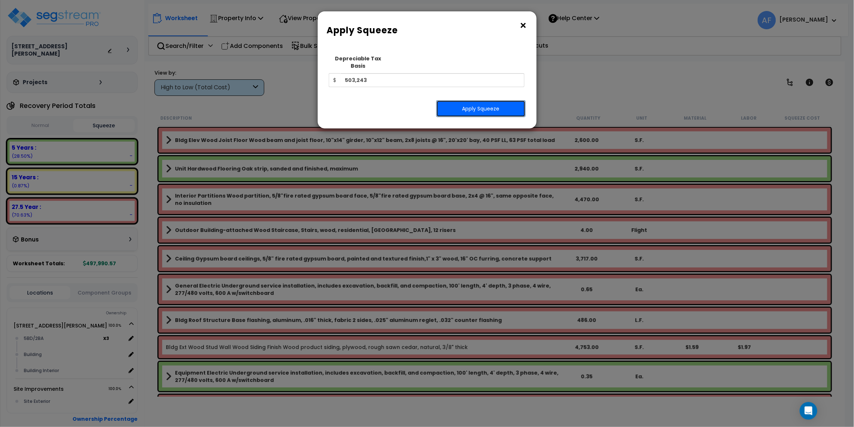
click at [479, 102] on button "Apply Squeeze" at bounding box center [481, 108] width 89 height 17
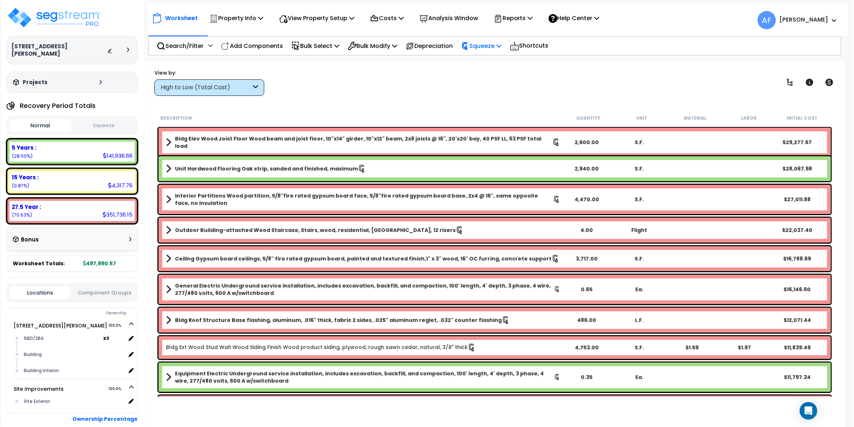
click at [489, 44] on p "Squeeze" at bounding box center [481, 46] width 40 height 10
click at [101, 119] on button "Squeeze" at bounding box center [104, 125] width 62 height 13
click at [45, 119] on button "Normal" at bounding box center [41, 125] width 62 height 13
click at [94, 120] on button "Squeeze" at bounding box center [104, 125] width 62 height 13
click at [427, 93] on div "View by: High to Low (Total Cost) High to Low (Total Cost)" at bounding box center [495, 82] width 686 height 27
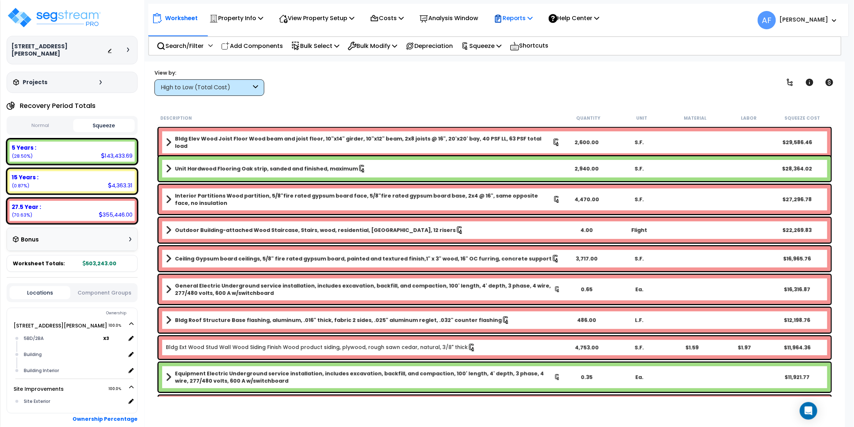
click at [533, 25] on div "Reports" at bounding box center [513, 18] width 39 height 17
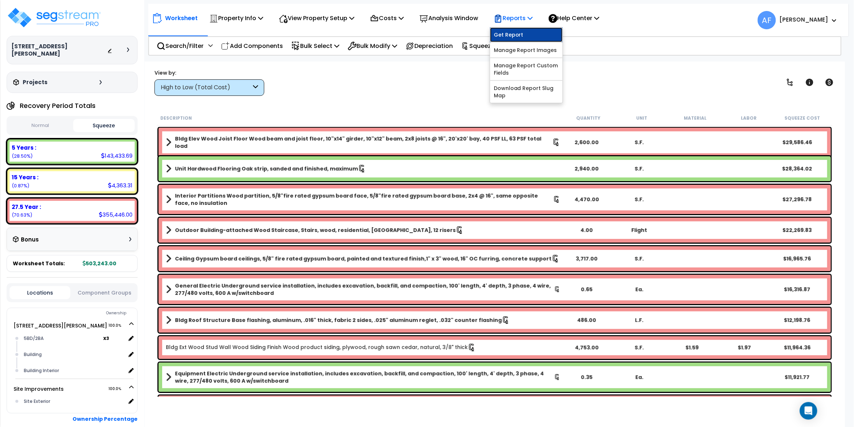
click at [521, 35] on link "Get Report" at bounding box center [526, 34] width 73 height 15
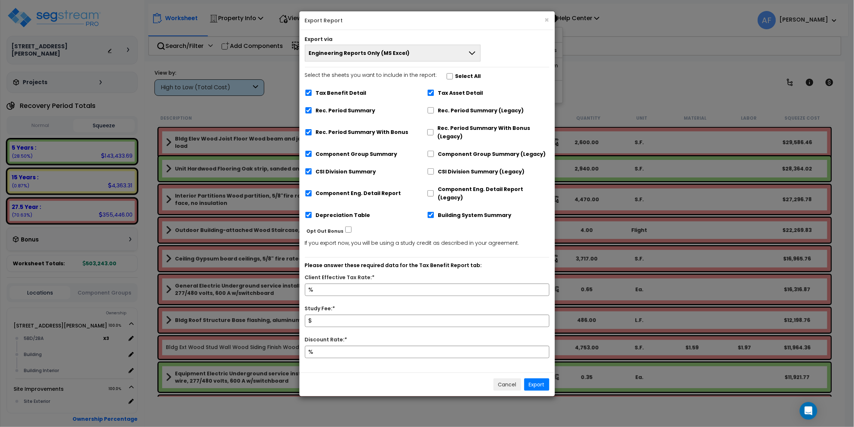
click at [402, 56] on span "Engineering Reports Only (MS Excel)" at bounding box center [359, 52] width 101 height 7
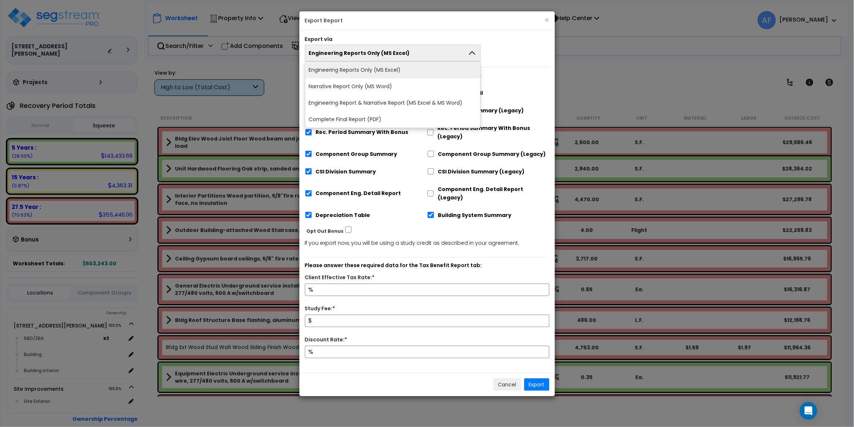
click at [404, 105] on li "Engineering Report & Narrative Report (MS Excel & MS Word)" at bounding box center [392, 103] width 175 height 16
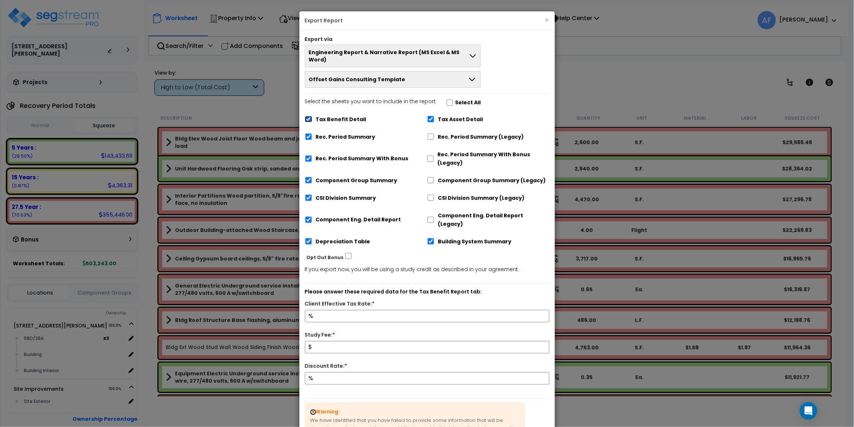
click at [309, 116] on input "Tax Benefit Detail" at bounding box center [308, 119] width 7 height 6
checkbox input "false"
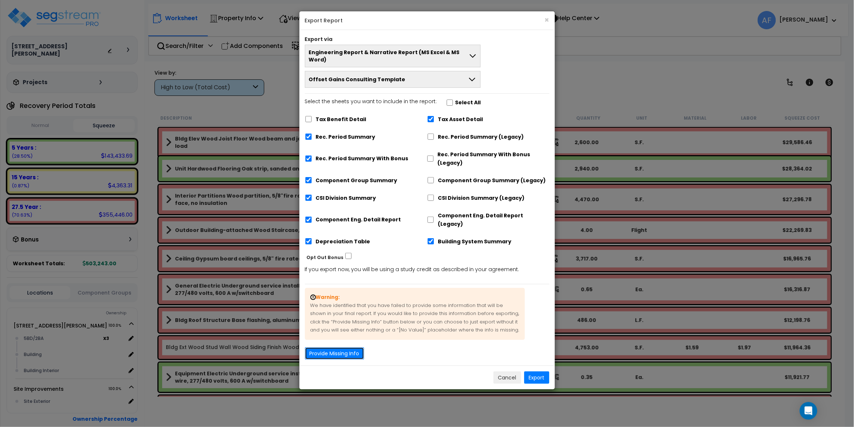
click at [351, 348] on button "Provide Missing Info" at bounding box center [334, 354] width 59 height 12
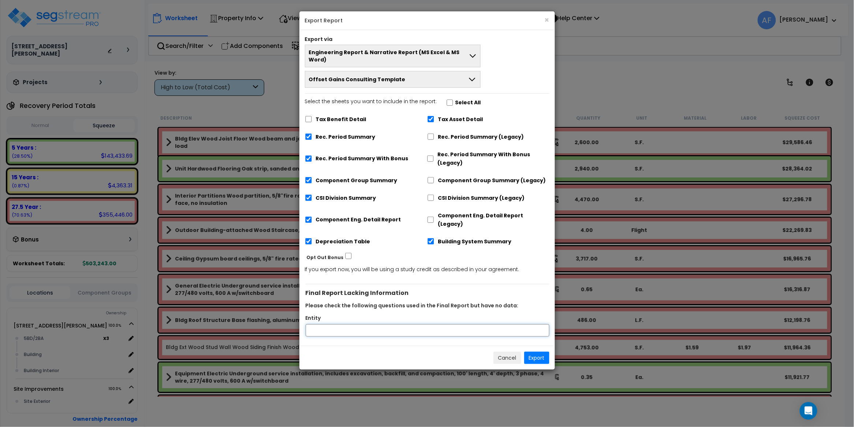
click at [353, 324] on input "Entity" at bounding box center [428, 330] width 244 height 12
type input "Shea Reinhold"
click at [535, 352] on button "Export" at bounding box center [536, 358] width 25 height 12
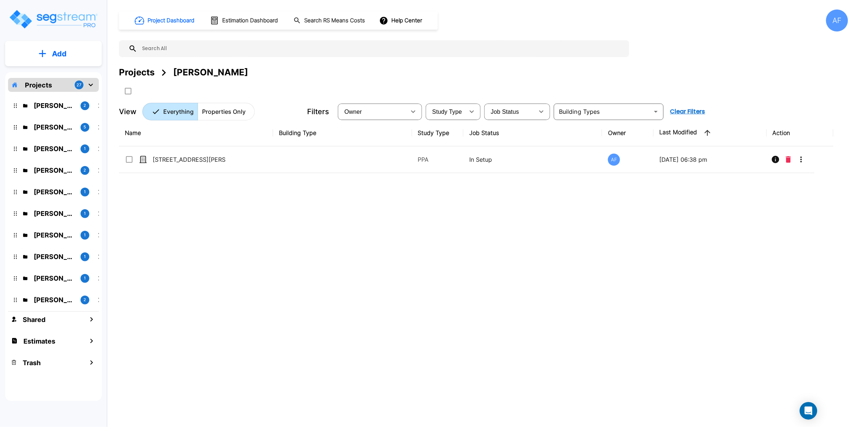
click at [160, 41] on div at bounding box center [374, 48] width 511 height 17
click at [168, 52] on input "text" at bounding box center [381, 48] width 489 height 17
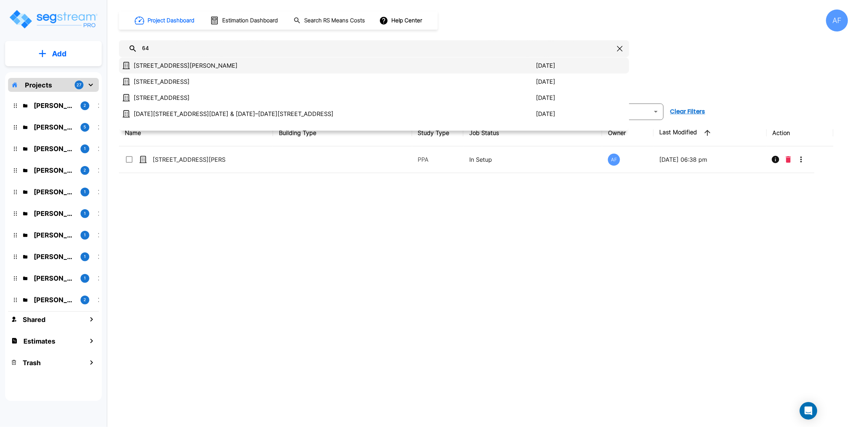
type input "64"
click at [184, 66] on p "[STREET_ADDRESS][PERSON_NAME]" at bounding box center [335, 65] width 403 height 9
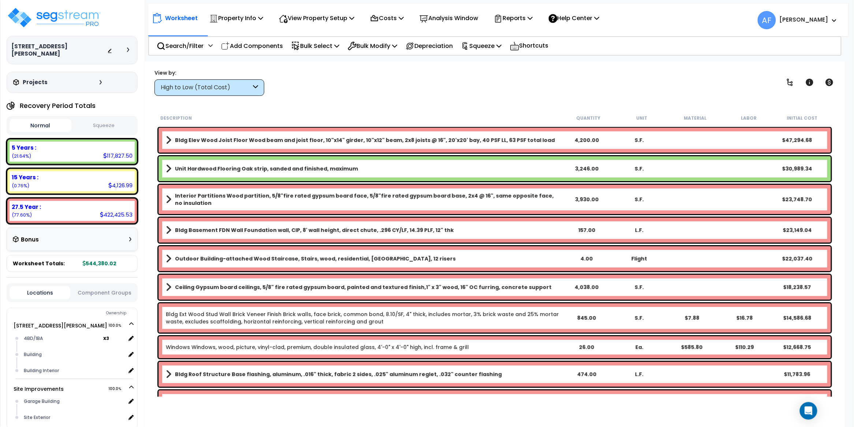
click at [489, 82] on div "View by: High to Low (Total Cost) High to Low (Total Cost)" at bounding box center [495, 82] width 686 height 27
click at [533, 21] on icon at bounding box center [530, 18] width 5 height 6
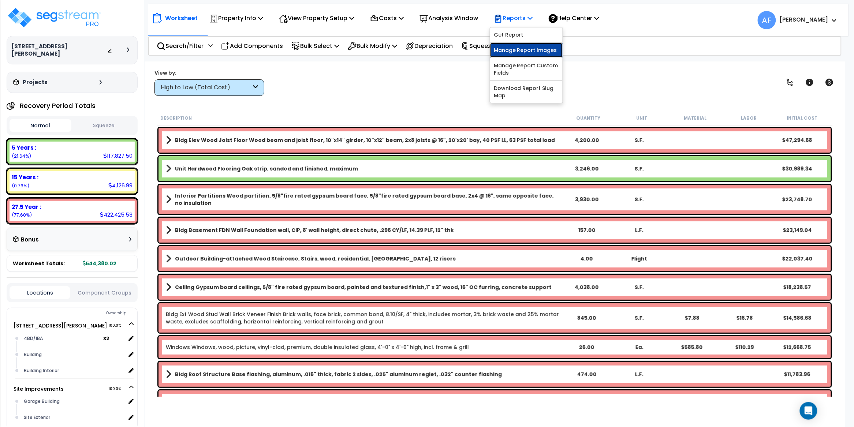
click at [532, 52] on link "Manage Report Images" at bounding box center [526, 50] width 73 height 15
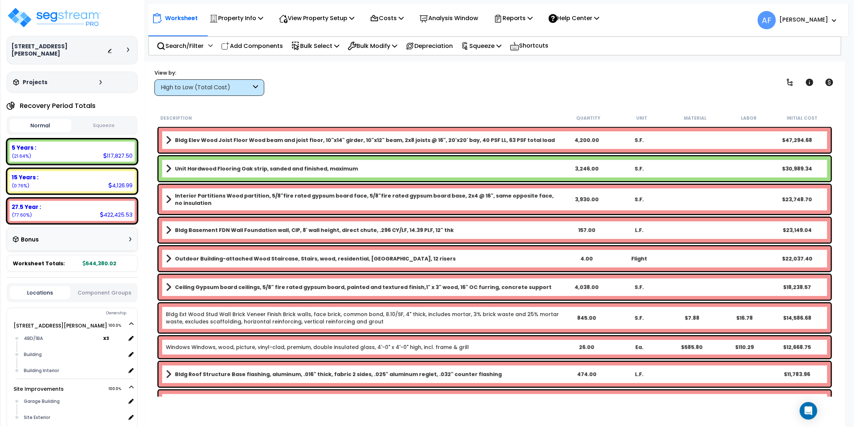
drag, startPoint x: 531, startPoint y: 82, endPoint x: 531, endPoint y: 68, distance: 13.9
click at [531, 82] on div "View by: High to Low (Total Cost) High to Low (Total Cost)" at bounding box center [495, 82] width 686 height 27
click at [494, 43] on p "Squeeze" at bounding box center [481, 46] width 40 height 10
click at [494, 63] on link "Squeeze" at bounding box center [494, 62] width 73 height 15
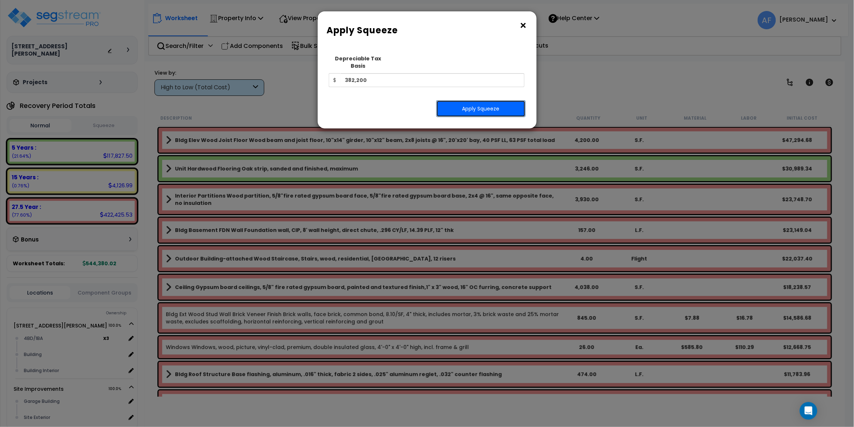
click at [494, 100] on button "Apply Squeeze" at bounding box center [481, 108] width 89 height 17
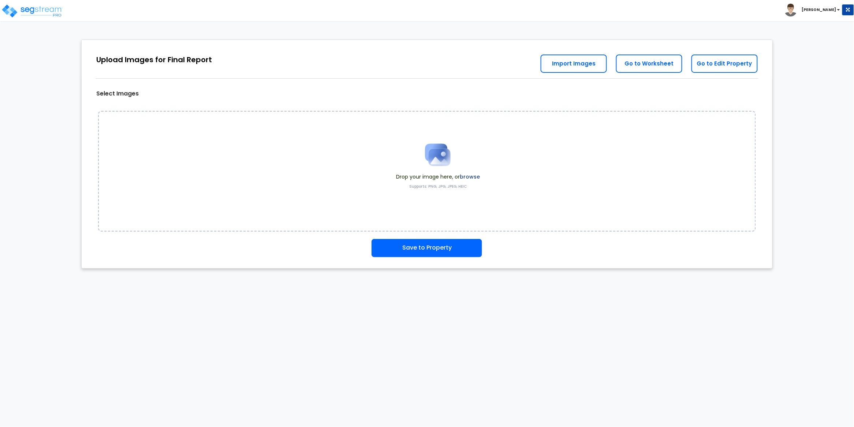
click at [300, 161] on div "Drop your image here, or browse Supports: PNG, JPG, JPEG, HEIC" at bounding box center [427, 171] width 658 height 121
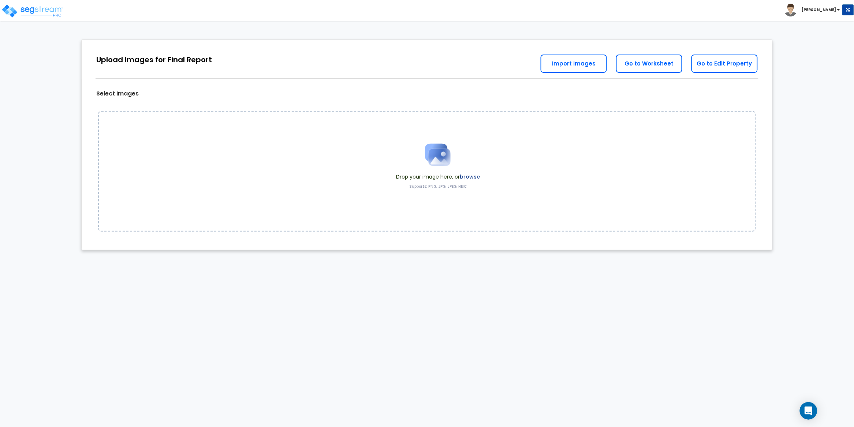
click at [471, 176] on label "browse" at bounding box center [470, 176] width 20 height 7
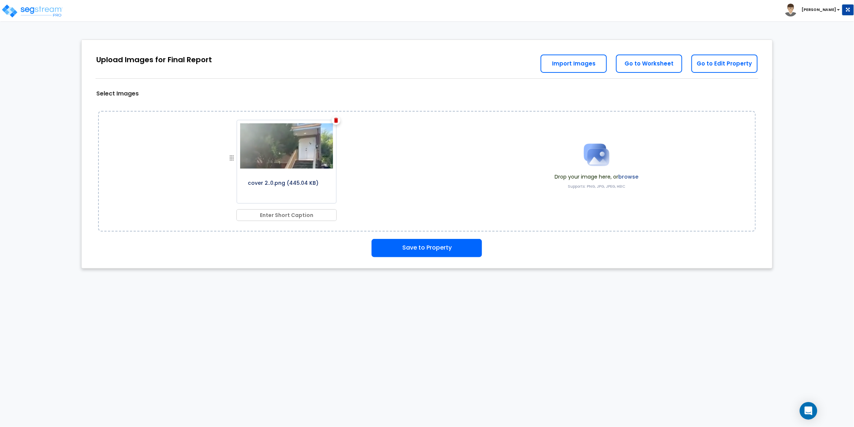
click at [627, 178] on label "browse" at bounding box center [629, 176] width 20 height 7
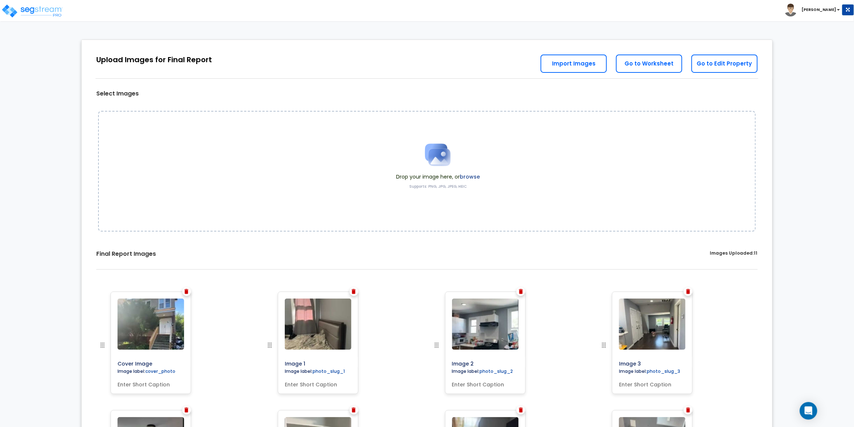
click at [471, 177] on label "browse" at bounding box center [470, 176] width 20 height 7
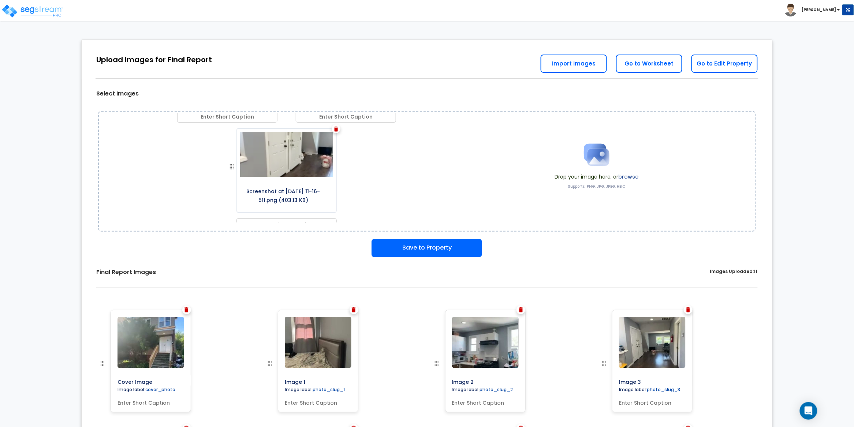
scroll to position [104, 0]
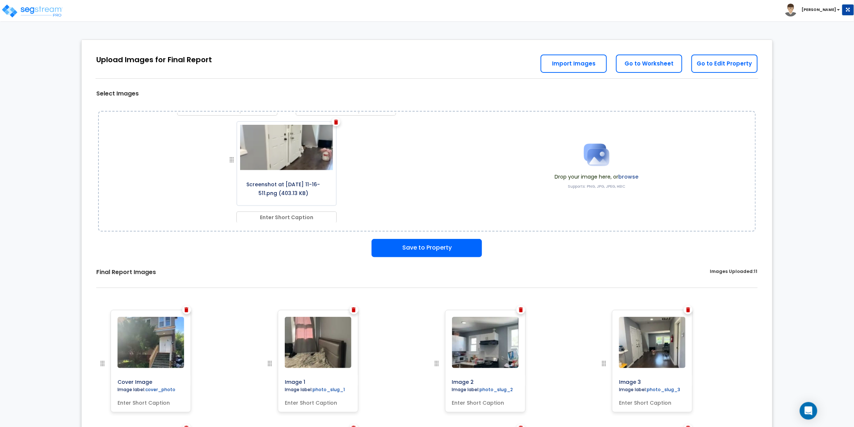
click at [634, 177] on label "browse" at bounding box center [629, 176] width 20 height 7
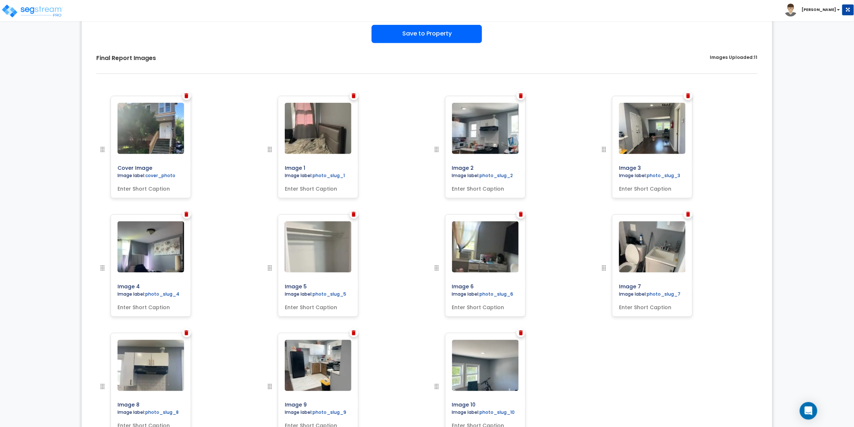
scroll to position [0, 0]
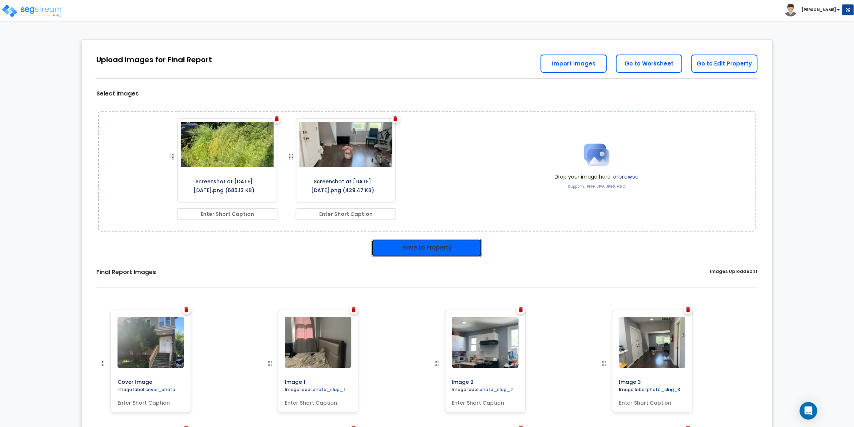
click at [433, 247] on button "Save to Property" at bounding box center [427, 248] width 111 height 18
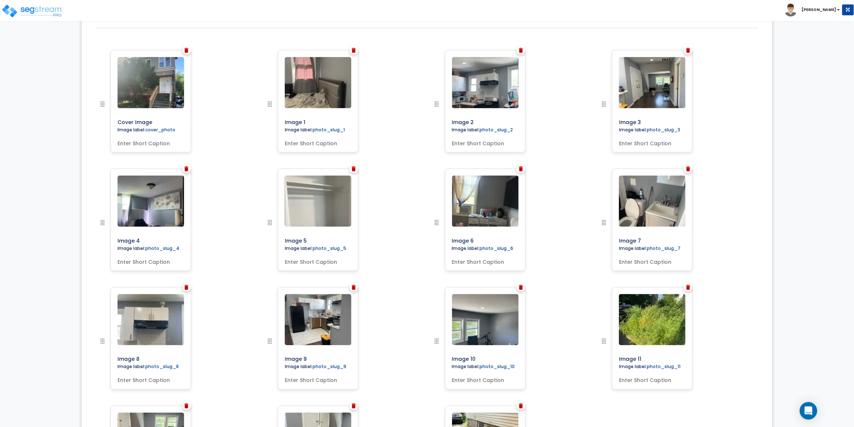
scroll to position [10, 0]
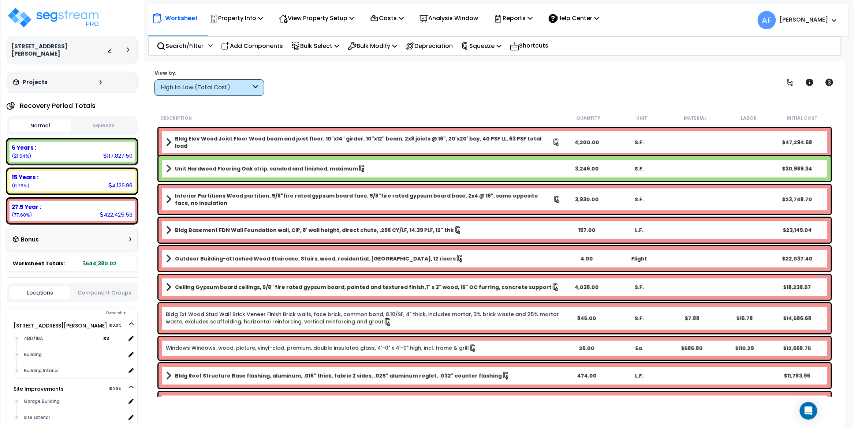
click at [525, 102] on div "Worksheet Property Info Property Setup Add Property Unit Template property Clon…" at bounding box center [495, 275] width 701 height 427
click at [533, 19] on icon at bounding box center [530, 18] width 5 height 6
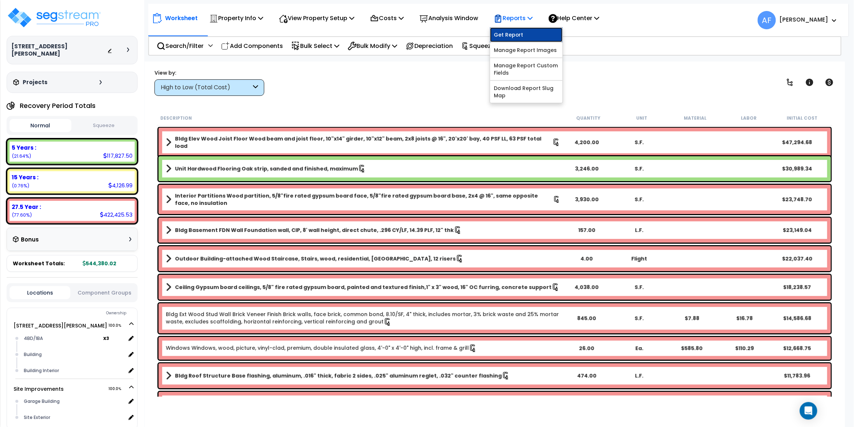
click at [532, 32] on link "Get Report" at bounding box center [526, 34] width 73 height 15
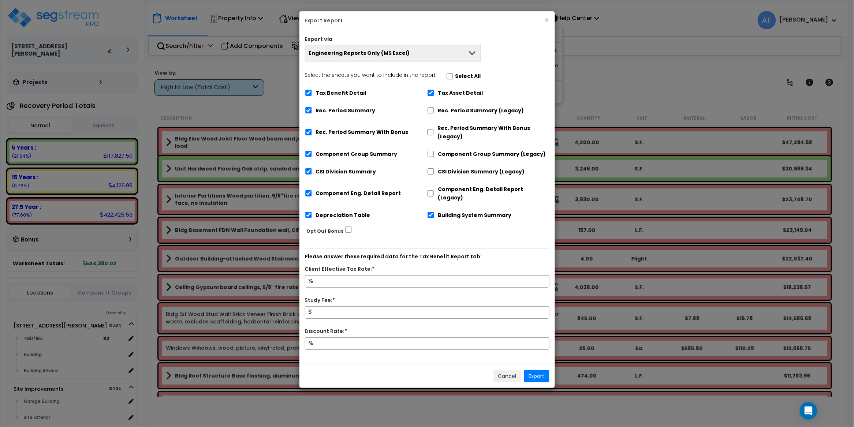
click at [422, 57] on button "Engineering Reports Only (MS Excel)" at bounding box center [393, 53] width 176 height 17
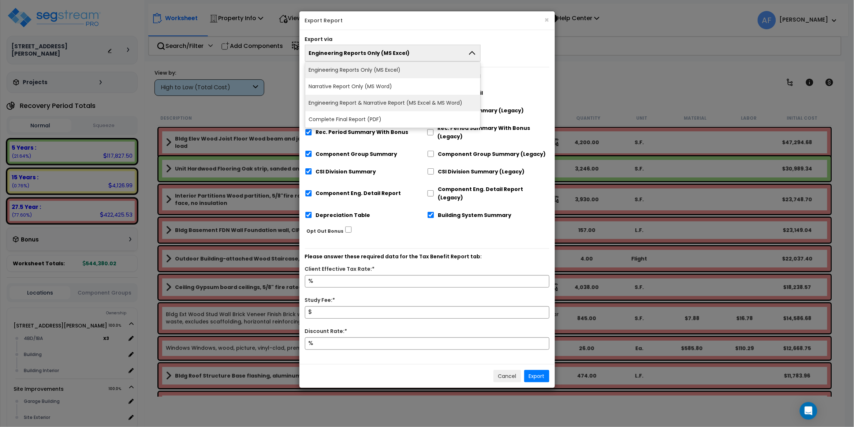
click at [420, 101] on li "Engineering Report & Narrative Report (MS Excel & MS Word)" at bounding box center [392, 103] width 175 height 16
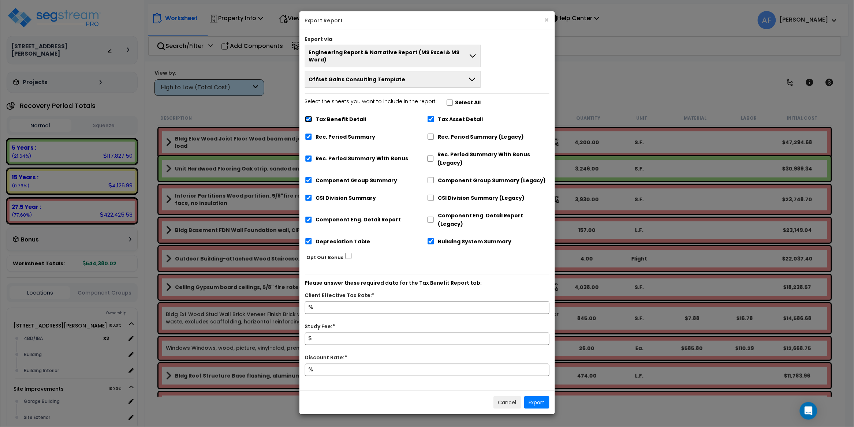
click at [309, 116] on input "Tax Benefit Detail" at bounding box center [308, 119] width 7 height 6
checkbox input "false"
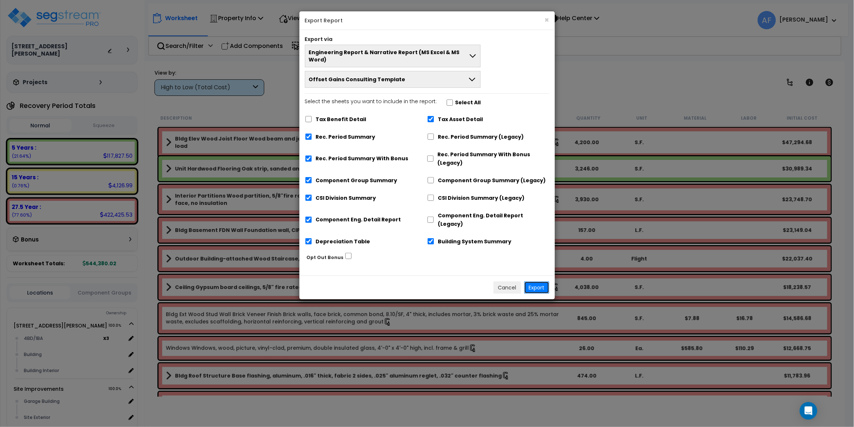
click at [540, 282] on button "Export" at bounding box center [536, 288] width 25 height 12
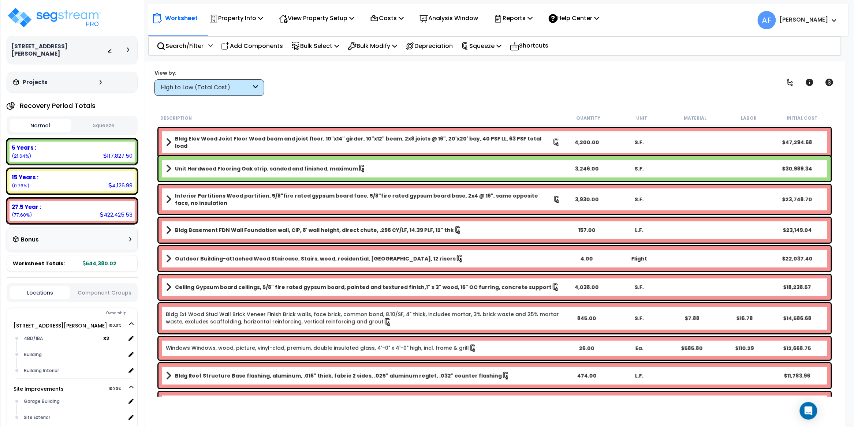
click at [396, 80] on div "View by: High to Low (Total Cost) High to Low (Total Cost)" at bounding box center [495, 82] width 686 height 27
click at [97, 119] on button "Squeeze" at bounding box center [104, 125] width 62 height 13
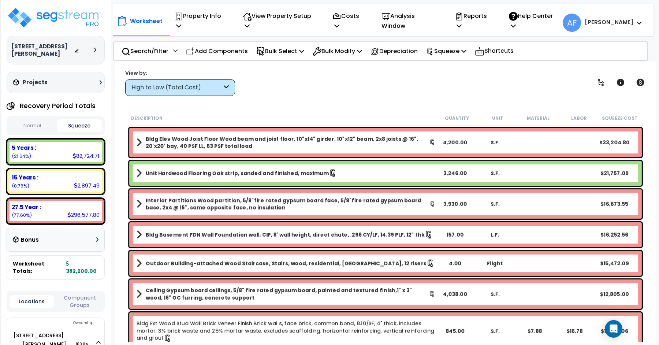
click at [308, 91] on div "View by: High to Low (Total Cost) High to Low (Total Cost)" at bounding box center [386, 82] width 526 height 27
click at [20, 120] on button "Normal" at bounding box center [32, 125] width 45 height 13
click at [84, 119] on button "Squeeze" at bounding box center [79, 125] width 45 height 13
click at [61, 18] on img at bounding box center [54, 18] width 95 height 22
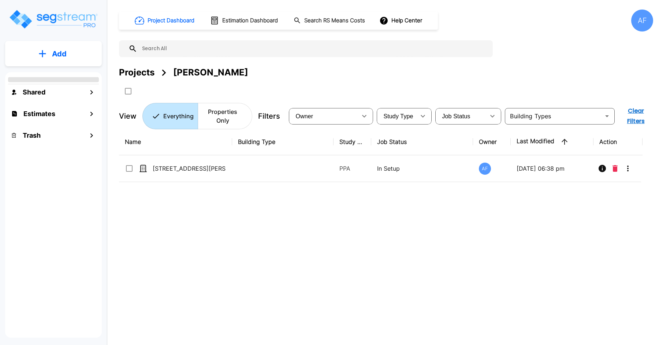
click at [169, 48] on input "text" at bounding box center [313, 48] width 352 height 17
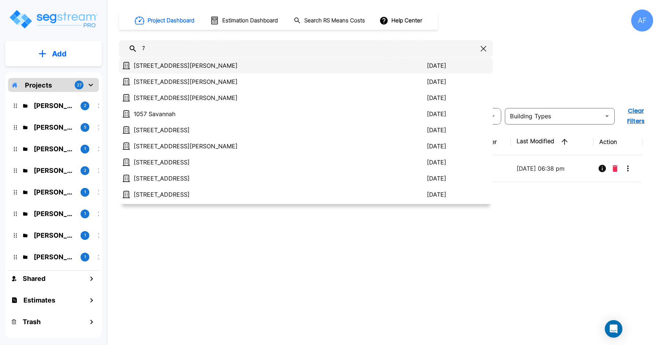
type input "7"
click at [177, 64] on p "[STREET_ADDRESS][PERSON_NAME]" at bounding box center [280, 65] width 293 height 9
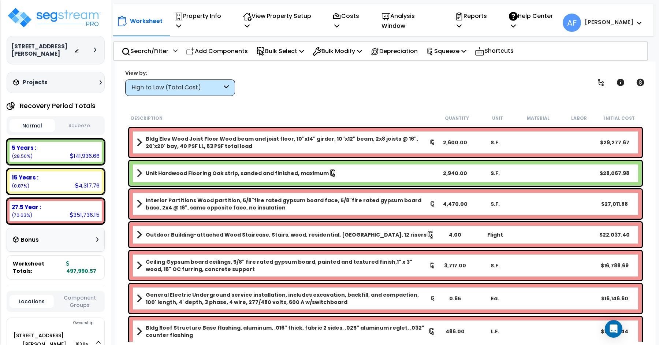
click at [82, 119] on button "Squeeze" at bounding box center [79, 125] width 45 height 13
